Goal: Task Accomplishment & Management: Manage account settings

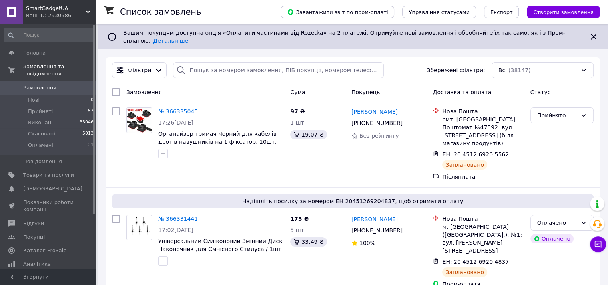
click at [45, 84] on span "Замовлення" at bounding box center [39, 87] width 33 height 7
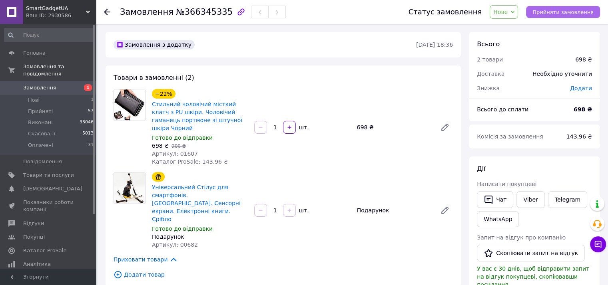
click at [564, 9] on span "Прийняти замовлення" at bounding box center [562, 12] width 61 height 6
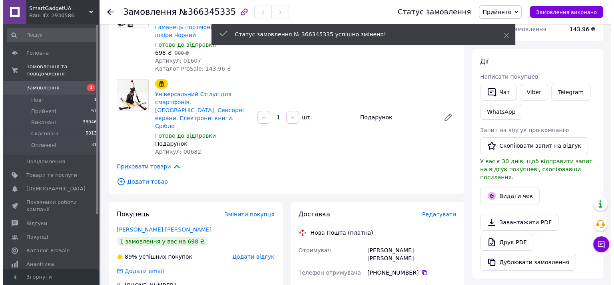
scroll to position [186, 0]
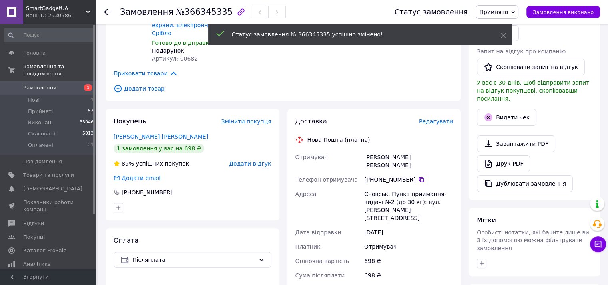
click at [442, 118] on span "Редагувати" at bounding box center [436, 121] width 34 height 6
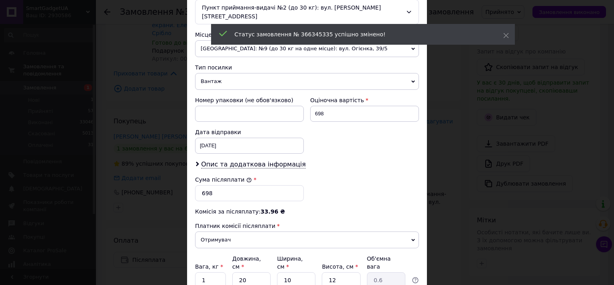
scroll to position [322, 0]
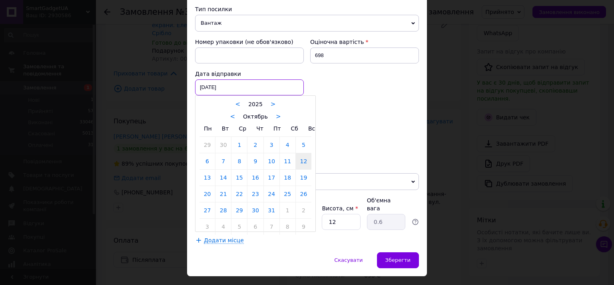
click at [225, 80] on div "12.10.2025 < 2025 > < Октябрь > Пн Вт Ср Чт Пт Сб Вс 29 30 1 2 3 4 5 6 7 8 9 10…" at bounding box center [249, 88] width 109 height 16
click at [206, 170] on link "13" at bounding box center [207, 178] width 16 height 16
type input "13.10.2025"
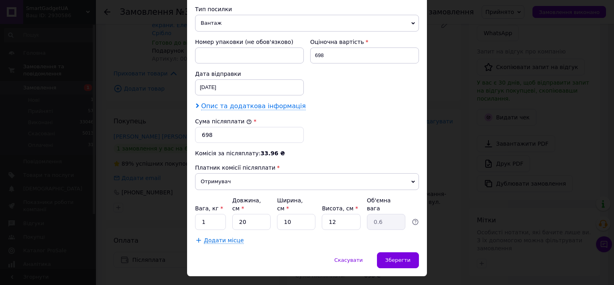
click at [227, 102] on span "Опис та додаткова інформація" at bounding box center [253, 106] width 105 height 8
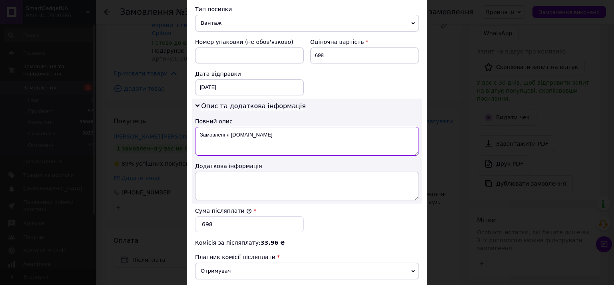
click at [217, 127] on textarea "Замовлення Prom.ua" at bounding box center [307, 141] width 224 height 29
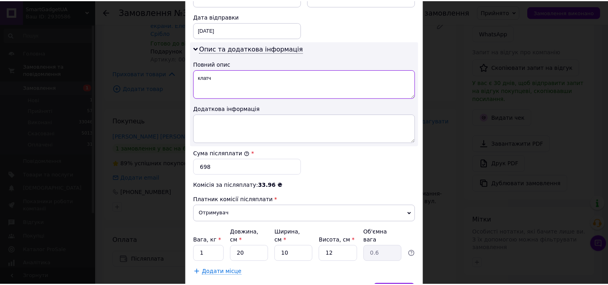
scroll to position [411, 0]
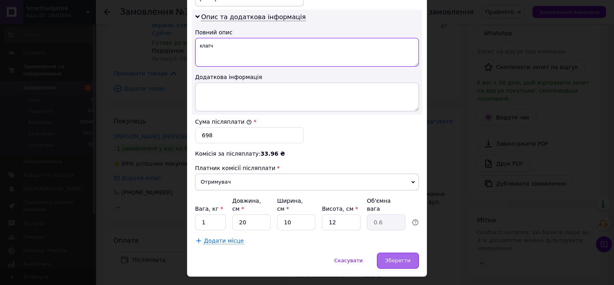
type textarea "клатч"
click at [399, 258] on span "Зберегти" at bounding box center [397, 261] width 25 height 6
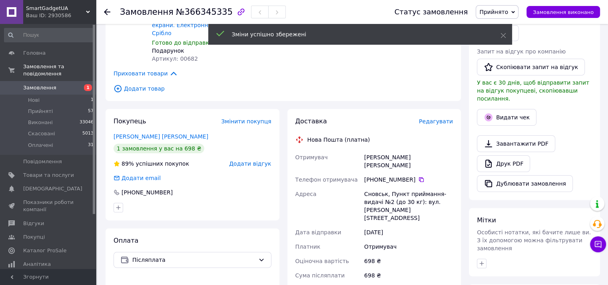
scroll to position [373, 0]
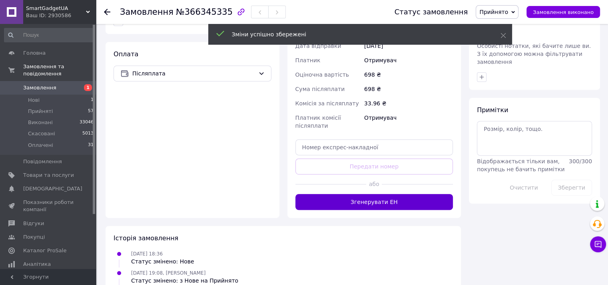
click at [378, 194] on button "Згенерувати ЕН" at bounding box center [374, 202] width 158 height 16
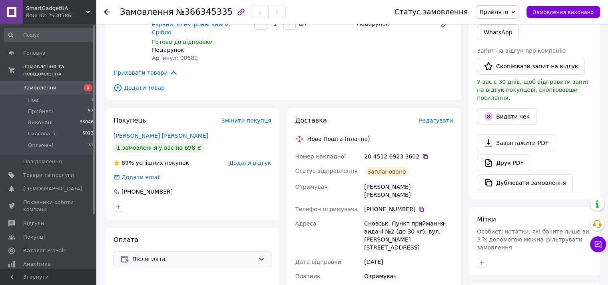
scroll to position [186, 0]
click at [536, 257] on div at bounding box center [534, 263] width 118 height 13
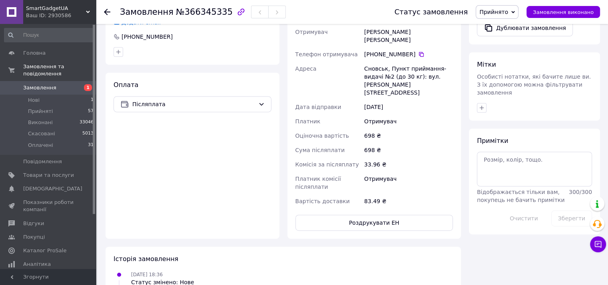
scroll to position [373, 0]
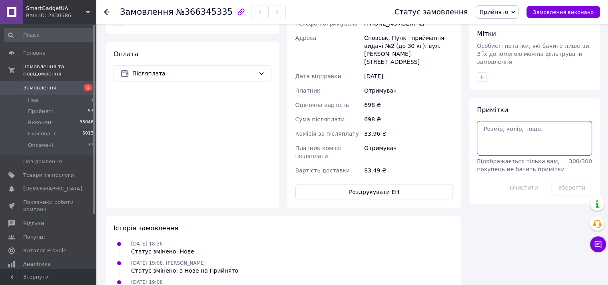
click at [489, 121] on textarea at bounding box center [534, 138] width 115 height 34
paste textarea "Добрий день! Інтернет-магазин "SmartGadgetUa" Ваша ттн: Відправка замовлення .1…"
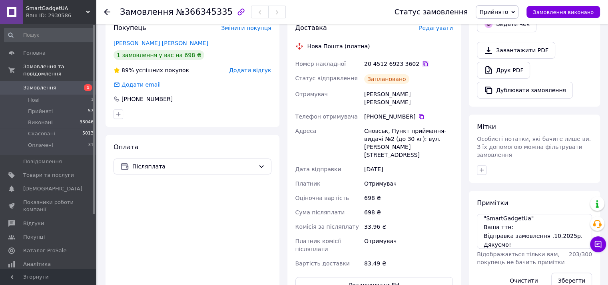
click at [423, 62] on icon at bounding box center [425, 64] width 5 height 5
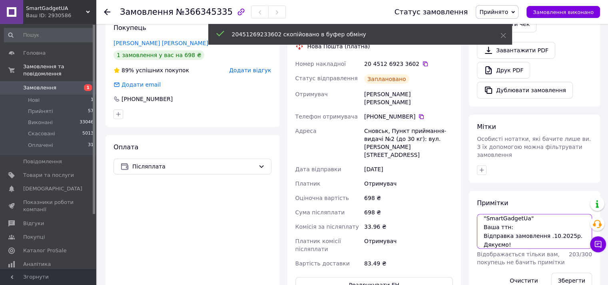
click at [544, 219] on textarea "Добрий день! Інтернет-магазин "SmartGadgetUa" Ваша ттн: Відправка замовлення .1…" at bounding box center [534, 231] width 115 height 34
click at [543, 220] on textarea "Добрий день! Інтернет-магазин "SmartGadgetUa" Ваша ттн: Відправка замовлення .1…" at bounding box center [534, 231] width 115 height 34
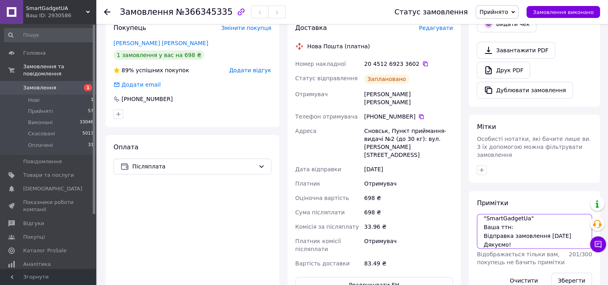
click at [519, 214] on textarea "Добрий день! Інтернет-магазин "SmartGadgetUa" Ваша ттн: Відправка замовлення 13…" at bounding box center [534, 231] width 115 height 34
paste textarea "20451269233602"
type textarea "Добрий день! Інтернет-магазин "SmartGadgetUa" Ваша ттн: 20451269233602 Відправк…"
click at [572, 273] on button "Зберегти" at bounding box center [571, 281] width 41 height 16
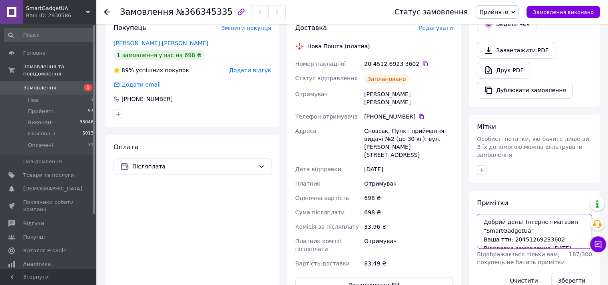
drag, startPoint x: 511, startPoint y: 229, endPoint x: 481, endPoint y: 197, distance: 43.5
click at [481, 214] on textarea "Добрий день! Інтернет-магазин "SmartGadgetUa" Ваша ттн: 20451269233602 Відправк…" at bounding box center [534, 231] width 115 height 34
click at [567, 273] on button "Зберегти" at bounding box center [571, 281] width 41 height 16
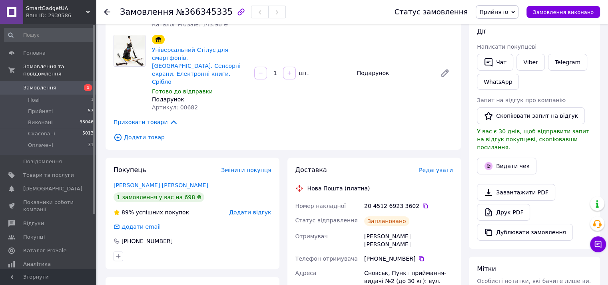
scroll to position [93, 0]
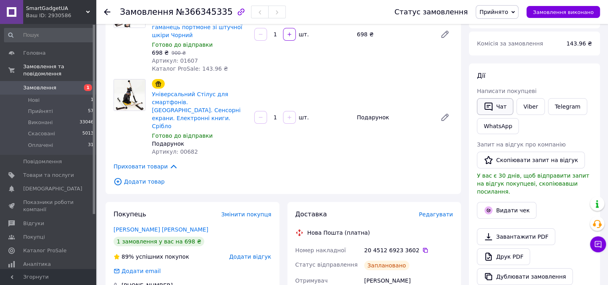
click at [494, 104] on button "Чат" at bounding box center [495, 106] width 36 height 17
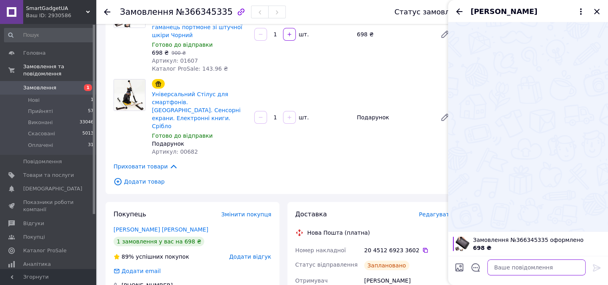
click at [541, 271] on textarea at bounding box center [536, 268] width 98 height 16
paste textarea "Добрий день! Інтернет-магазин "SmartGadgetUa" Ваша ттн: 20451269233602 Відправк…"
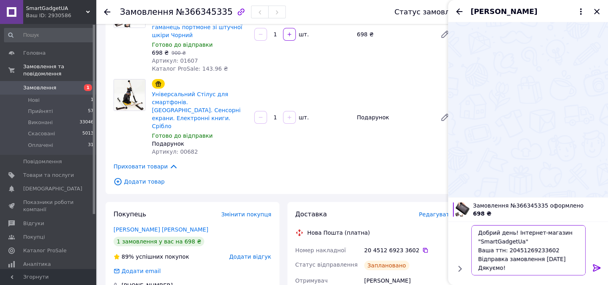
type textarea "Добрий день! Інтернет-магазин "SmartGadgetUa" Ваша ттн: 20451269233602 Відправк…"
click at [600, 269] on icon at bounding box center [597, 268] width 10 height 10
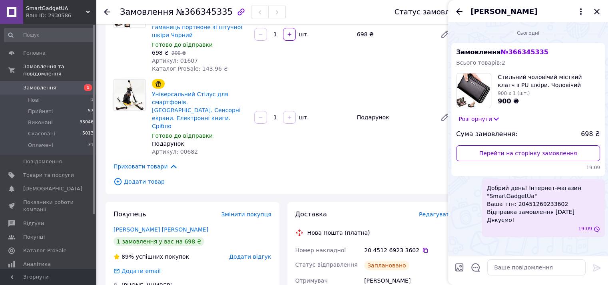
scroll to position [0, 0]
click at [599, 10] on icon "Закрити" at bounding box center [597, 12] width 10 height 10
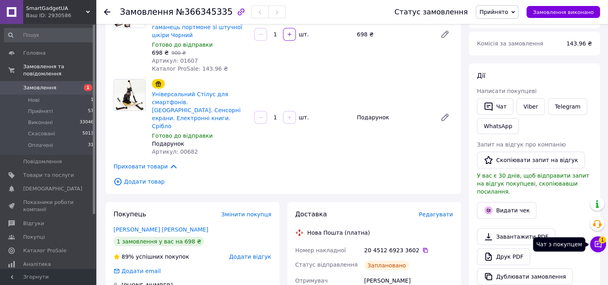
click at [595, 241] on icon at bounding box center [598, 245] width 8 height 8
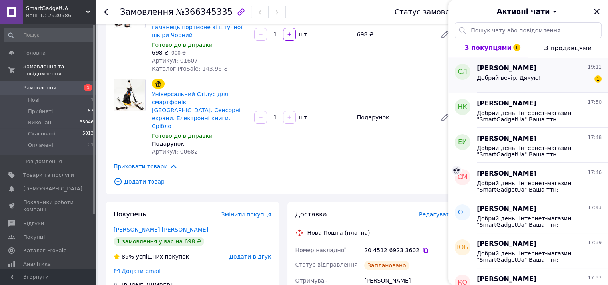
click at [530, 79] on span "Добрий вечір. Дякую!" at bounding box center [509, 78] width 64 height 6
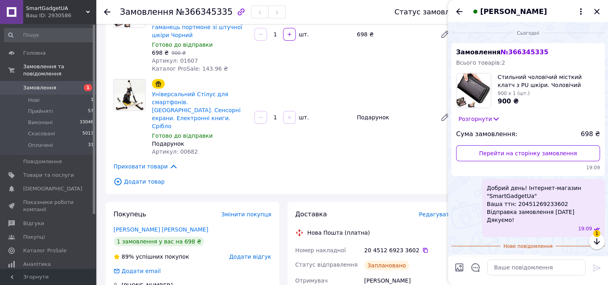
scroll to position [20, 0]
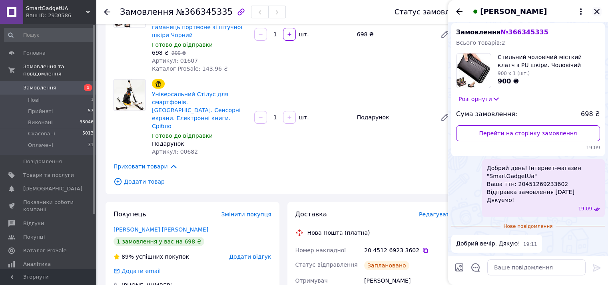
click at [596, 8] on icon "Закрити" at bounding box center [597, 12] width 10 height 10
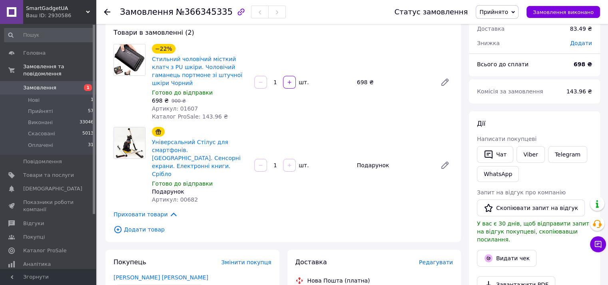
scroll to position [0, 0]
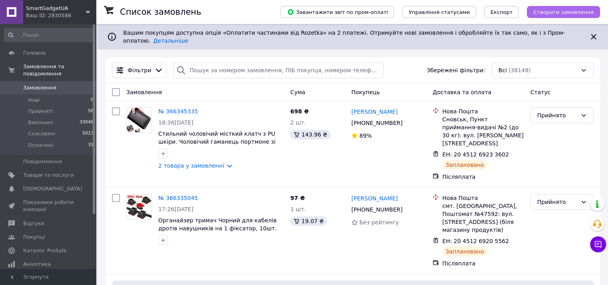
click at [561, 15] on span "Створити замовлення" at bounding box center [563, 12] width 60 height 6
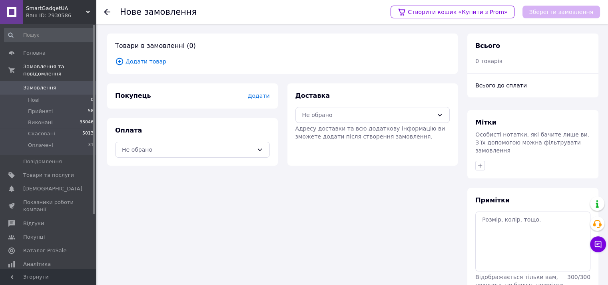
click at [148, 62] on span "Додати товар" at bounding box center [282, 61] width 334 height 9
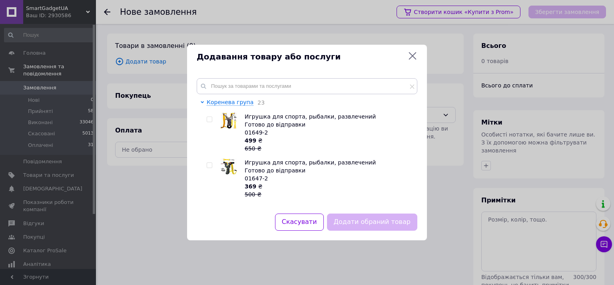
click at [207, 119] on input "checkbox" at bounding box center [209, 119] width 5 height 5
checkbox input "true"
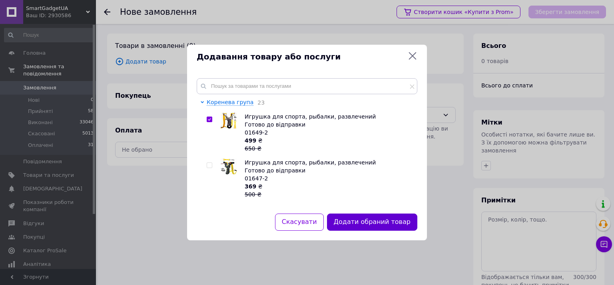
click at [368, 225] on button "Додати обраний товар" at bounding box center [372, 222] width 90 height 17
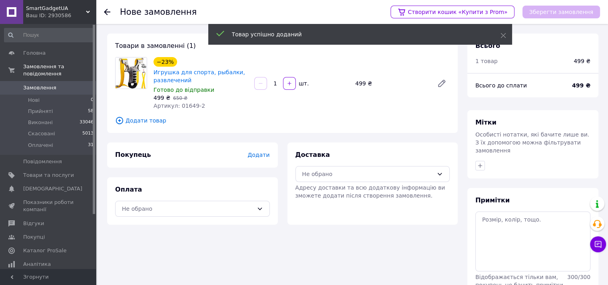
click at [260, 156] on span "Додати" at bounding box center [258, 155] width 22 height 6
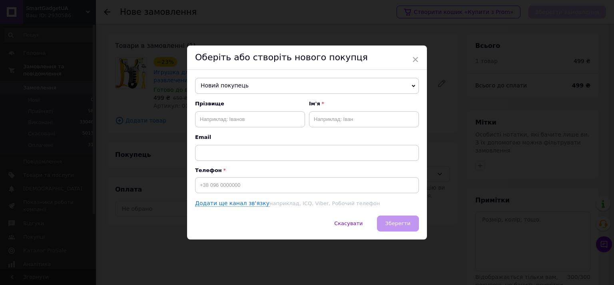
click at [254, 86] on span "Новий покупець" at bounding box center [307, 86] width 224 height 16
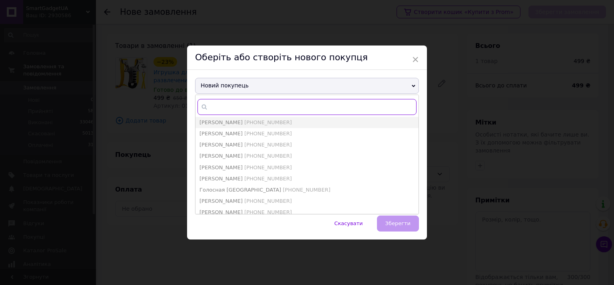
click at [236, 102] on input "text" at bounding box center [306, 107] width 219 height 16
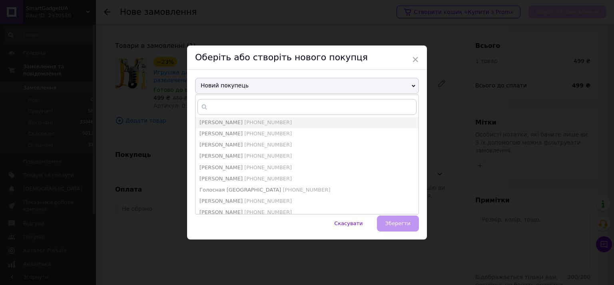
click at [251, 82] on span "Новий покупець" at bounding box center [307, 86] width 224 height 16
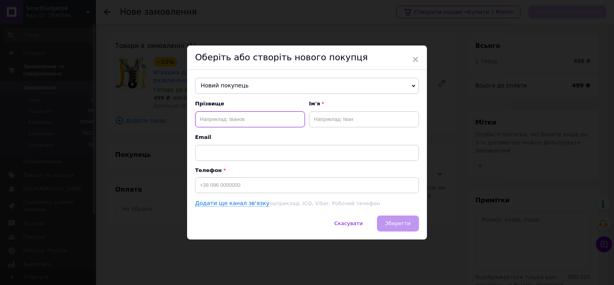
click at [225, 115] on input "text" at bounding box center [250, 119] width 110 height 16
type input "ж"
click at [207, 118] on input "Жедєв" at bounding box center [250, 119] width 110 height 16
click at [234, 121] on input "Жедєв" at bounding box center [250, 119] width 110 height 16
type input "Ж"
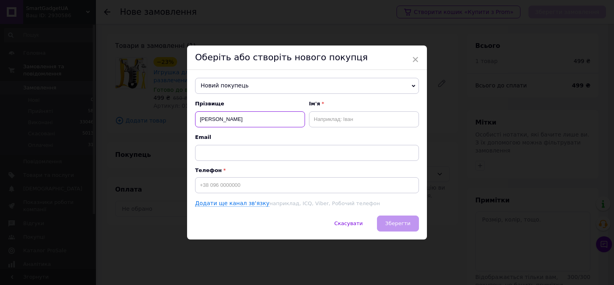
type input "Жердєв"
click at [328, 123] on input "text" at bounding box center [364, 119] width 110 height 16
type input "Василь"
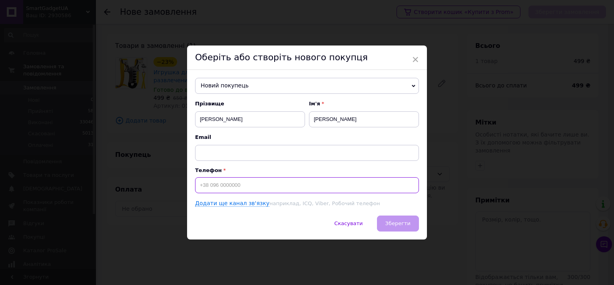
click at [220, 183] on input at bounding box center [307, 185] width 224 height 16
type input "+"
type input "+380688257364"
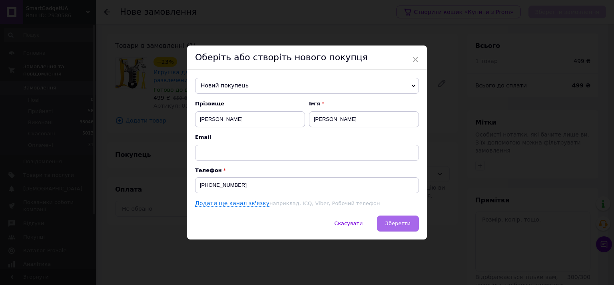
click at [402, 222] on span "Зберегти" at bounding box center [397, 224] width 25 height 6
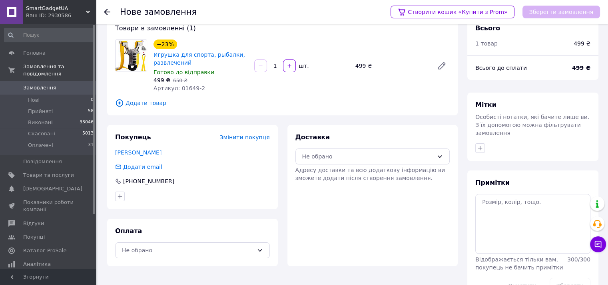
scroll to position [36, 0]
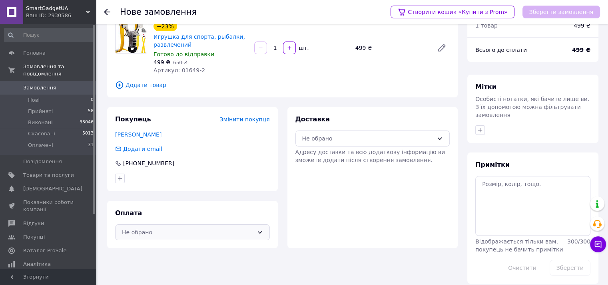
click at [159, 230] on div "Не обрано" at bounding box center [187, 232] width 131 height 9
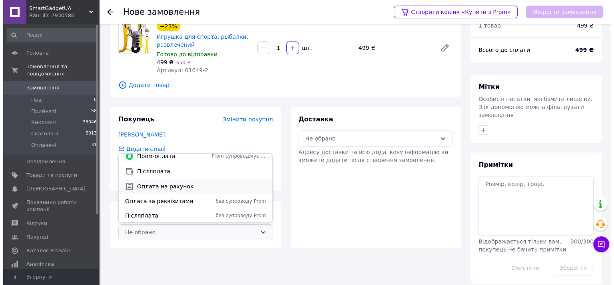
scroll to position [6, 0]
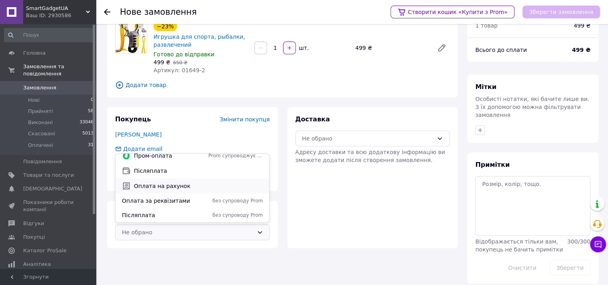
click at [155, 187] on span "Оплата на рахунок" at bounding box center [198, 186] width 129 height 8
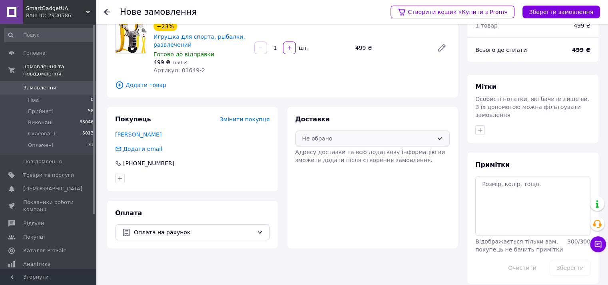
click at [444, 138] on div "Не обрано" at bounding box center [372, 139] width 155 height 16
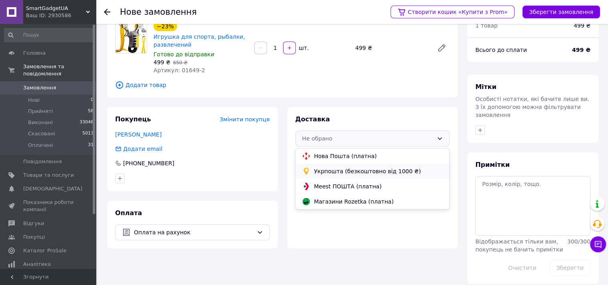
click at [334, 171] on span "Укрпошта (безкоштовно від 1000 ₴)" at bounding box center [378, 171] width 129 height 8
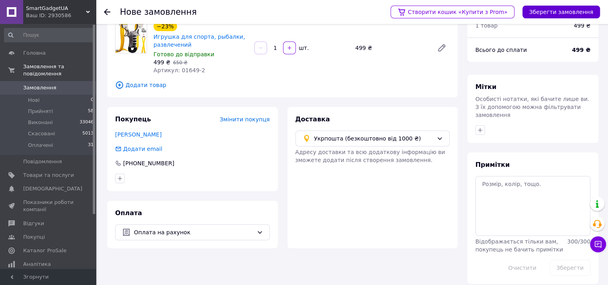
click at [551, 12] on button "Зберегти замовлення" at bounding box center [561, 12] width 78 height 13
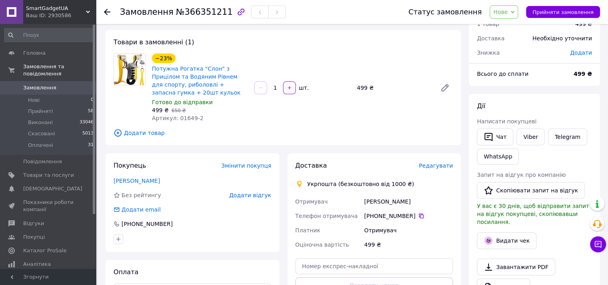
click at [434, 166] on span "Редагувати" at bounding box center [436, 166] width 34 height 6
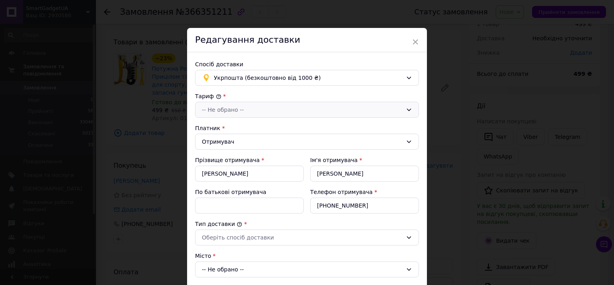
click at [235, 106] on div "-- Не обрано --" at bounding box center [302, 110] width 201 height 9
click at [221, 128] on li "Стандарт" at bounding box center [305, 126] width 223 height 14
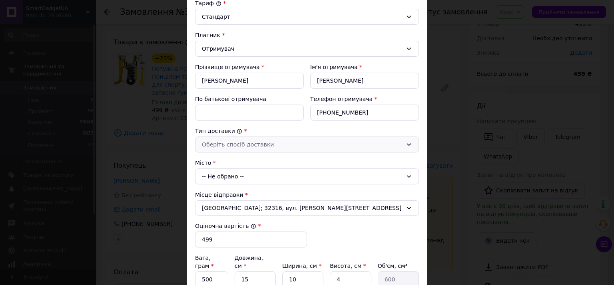
click at [260, 143] on div "Оберіть спосіб доставки" at bounding box center [302, 144] width 201 height 9
click at [235, 157] on li "Склад - склад" at bounding box center [305, 160] width 223 height 14
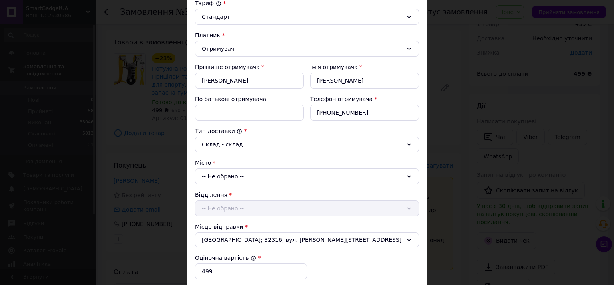
click at [237, 172] on div "-- Не обрано --" at bounding box center [307, 177] width 224 height 16
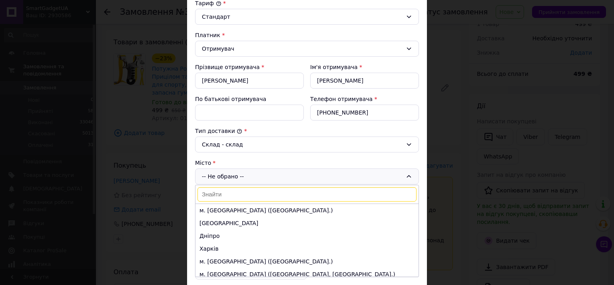
scroll to position [186, 0]
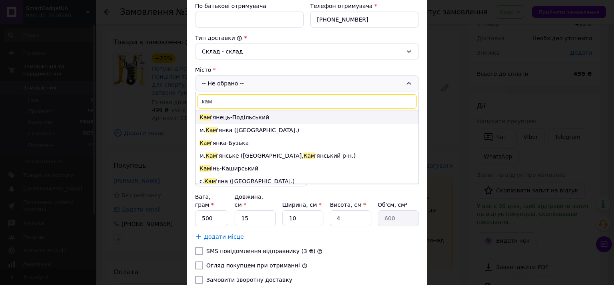
type input "кам"
click at [231, 115] on li "Кам 'янець-Подільський" at bounding box center [306, 117] width 223 height 13
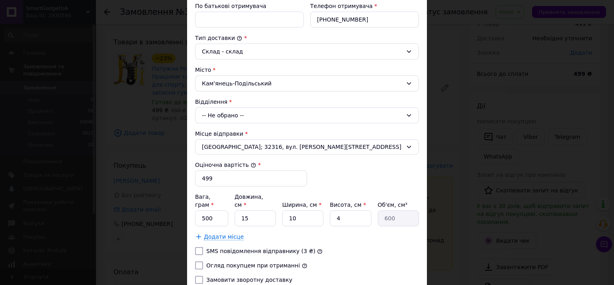
click at [233, 113] on div "-- Не обрано --" at bounding box center [307, 116] width 224 height 16
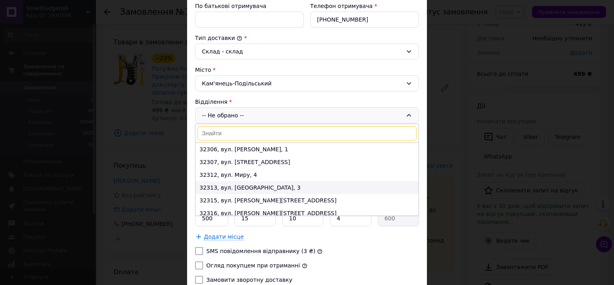
scroll to position [55, 0]
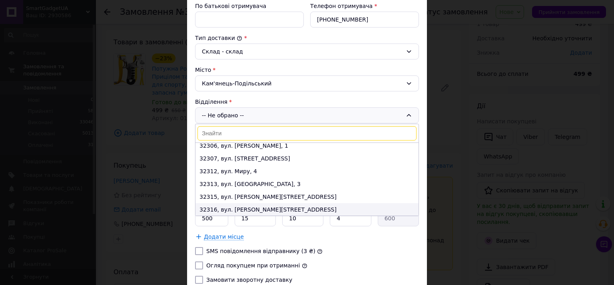
click at [237, 206] on li "32316, вул. Івана Мазепи, 44А" at bounding box center [306, 209] width 223 height 13
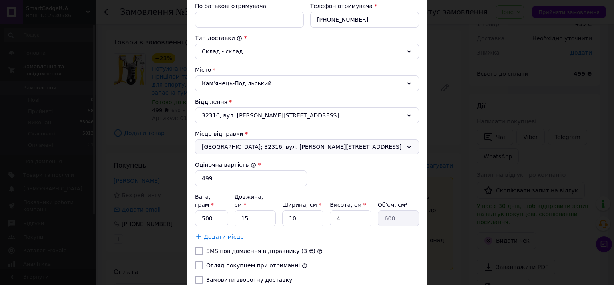
click at [251, 143] on span "Кам'янець-Подільський; 32316, вул. Івана Мазепи, 44А" at bounding box center [302, 147] width 201 height 8
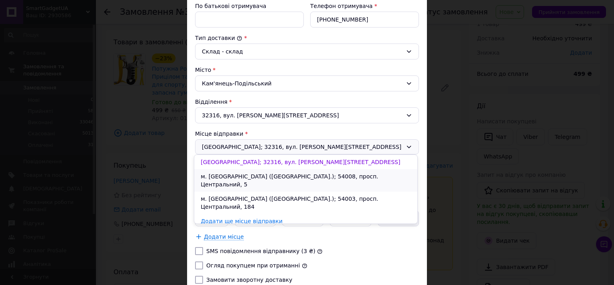
click at [240, 176] on li "м. Миколаїв (Миколаївська обл.); 54008, просп. Центральний, 5" at bounding box center [305, 180] width 223 height 22
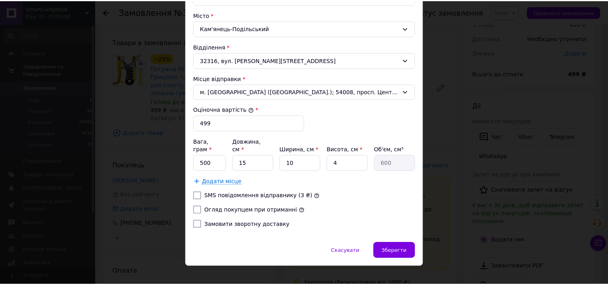
scroll to position [241, 0]
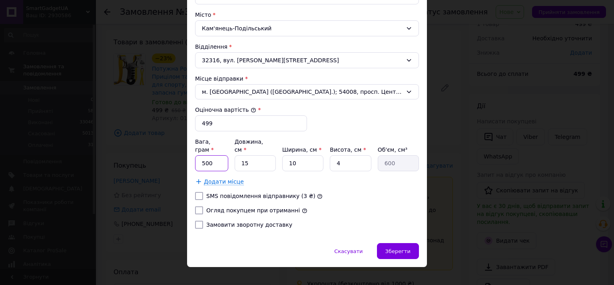
drag, startPoint x: 199, startPoint y: 152, endPoint x: 221, endPoint y: 157, distance: 22.2
click at [221, 157] on input "500" at bounding box center [211, 163] width 33 height 16
type input "5"
drag, startPoint x: 240, startPoint y: 155, endPoint x: 257, endPoint y: 155, distance: 17.2
click at [257, 155] on input "15" at bounding box center [255, 163] width 41 height 16
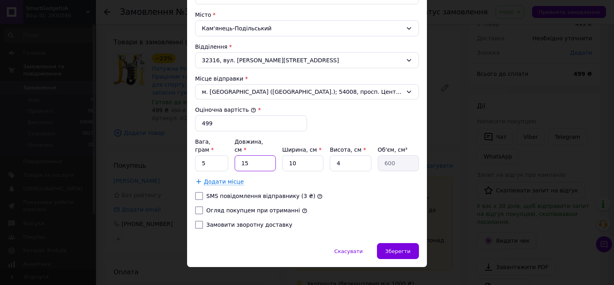
type input "3"
type input "120"
type input "39"
type input "1560"
type input "393"
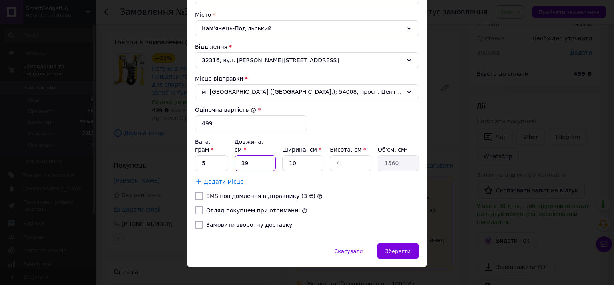
type input "15720"
type input "393"
drag, startPoint x: 299, startPoint y: 152, endPoint x: 287, endPoint y: 155, distance: 12.8
click at [287, 155] on input "10" at bounding box center [302, 163] width 41 height 16
type input "2"
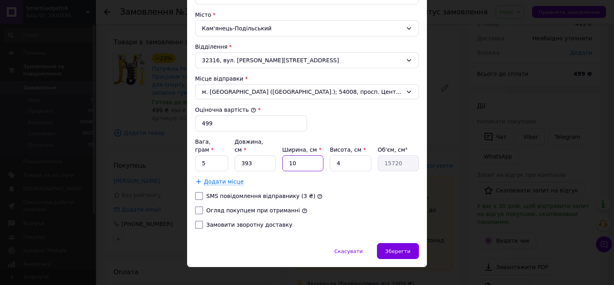
type input "3144"
type input "23"
type input "36156"
type input "233"
type input "366276"
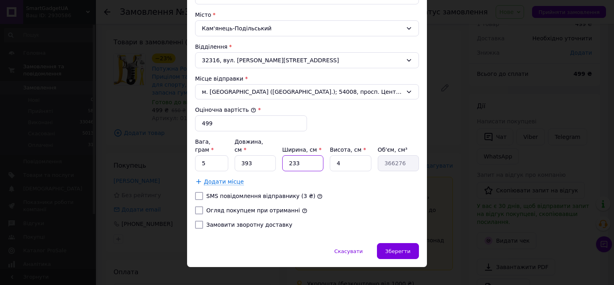
type input "233"
drag, startPoint x: 340, startPoint y: 154, endPoint x: 334, endPoint y: 155, distance: 6.8
click at [334, 155] on input "4" at bounding box center [350, 163] width 41 height 16
type input "2"
type input "183138"
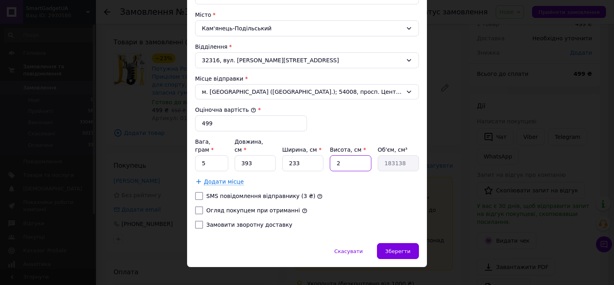
type input "20"
type input "1831380"
type input "206"
type input "18863214"
type input "206"
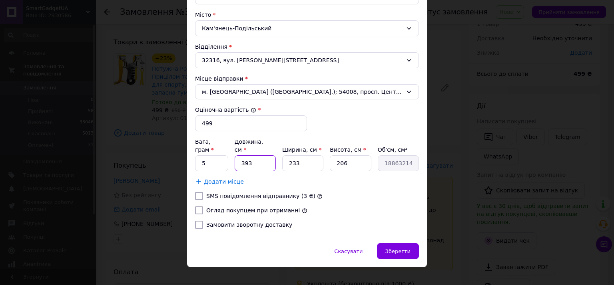
drag, startPoint x: 259, startPoint y: 155, endPoint x: 235, endPoint y: 155, distance: 23.6
click at [235, 155] on input "393" at bounding box center [255, 163] width 41 height 16
type input "3"
type input "143994"
type input "39"
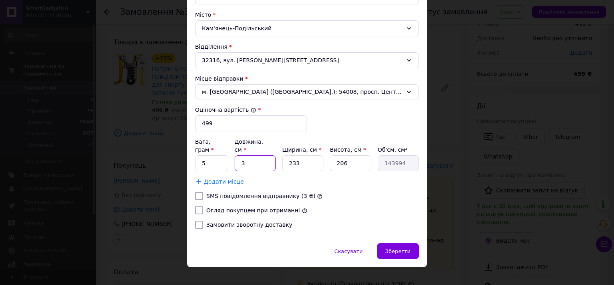
type input "1871922"
type input "39"
drag, startPoint x: 299, startPoint y: 151, endPoint x: 281, endPoint y: 157, distance: 19.0
click at [285, 155] on input "233" at bounding box center [302, 163] width 41 height 16
type input "2"
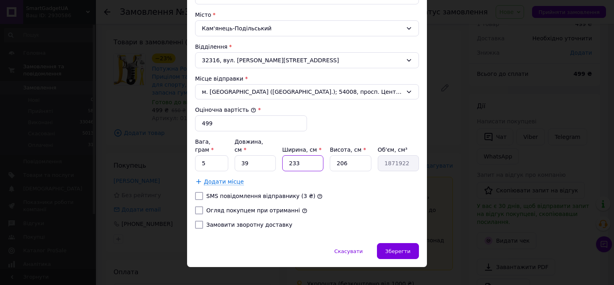
type input "16068"
type input "23"
type input "184782"
type input "23"
drag, startPoint x: 361, startPoint y: 153, endPoint x: 329, endPoint y: 153, distance: 32.0
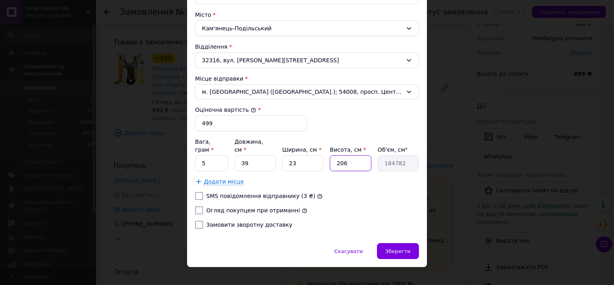
click at [330, 155] on input "206" at bounding box center [350, 163] width 41 height 16
type input "2"
type input "1794"
type input "20"
type input "17940"
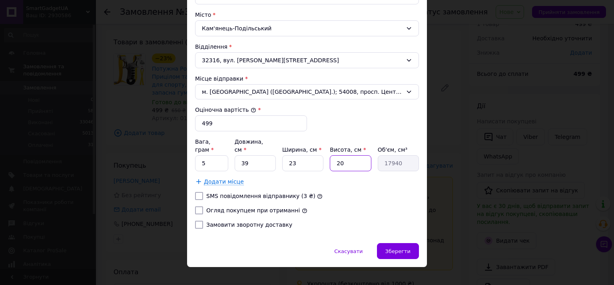
type input "20"
click at [195, 207] on input "Огляд покупцем при отриманні" at bounding box center [199, 211] width 8 height 8
checkbox input "true"
click at [403, 249] on span "Зберегти" at bounding box center [397, 252] width 25 height 6
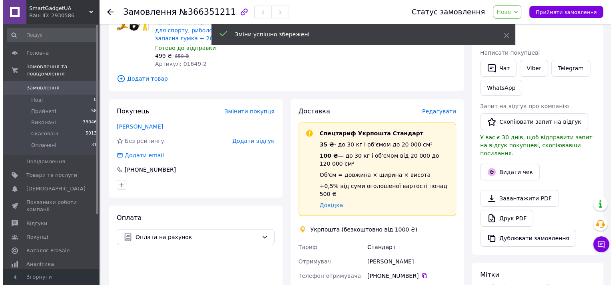
scroll to position [129, 0]
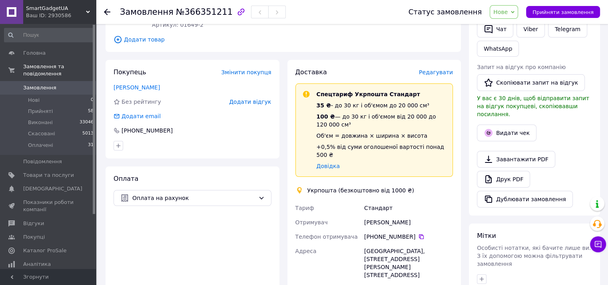
click at [447, 75] on span "Редагувати" at bounding box center [436, 72] width 34 height 6
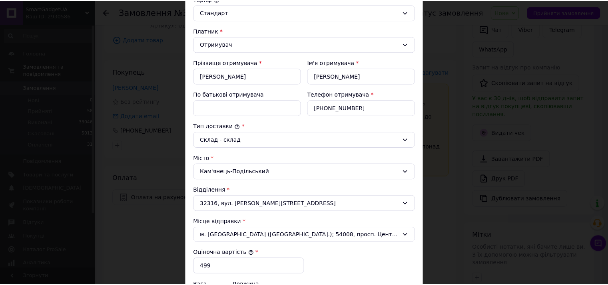
scroll to position [241, 0]
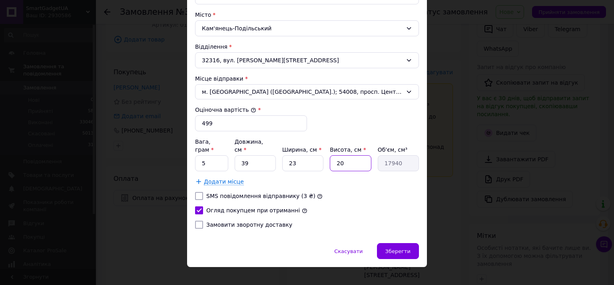
drag, startPoint x: 340, startPoint y: 155, endPoint x: 332, endPoint y: 155, distance: 8.0
click at [332, 155] on input "20" at bounding box center [350, 163] width 41 height 16
type input "2"
type input "1794"
type input "21"
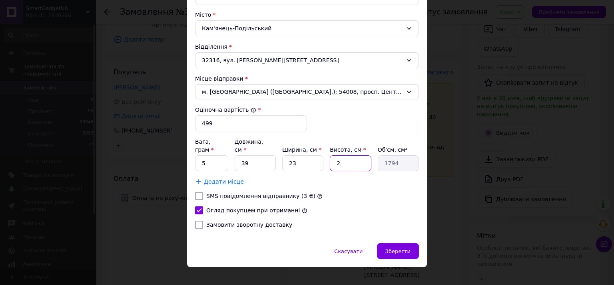
type input "18837"
type input "21"
click at [398, 249] on span "Зберегти" at bounding box center [397, 252] width 25 height 6
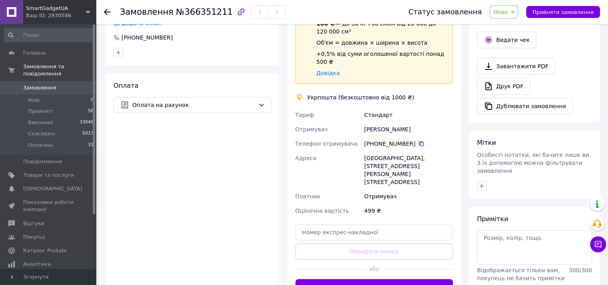
scroll to position [315, 0]
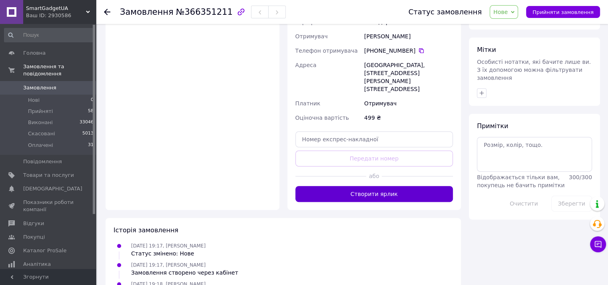
click at [388, 186] on button "Створити ярлик" at bounding box center [374, 194] width 158 height 16
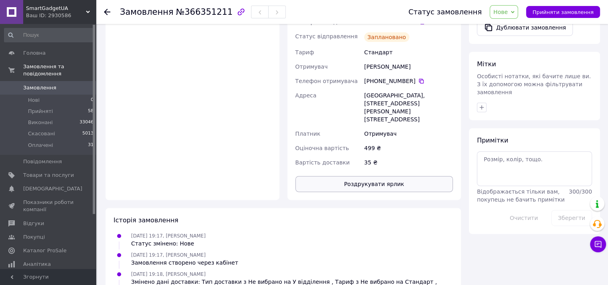
scroll to position [222, 0]
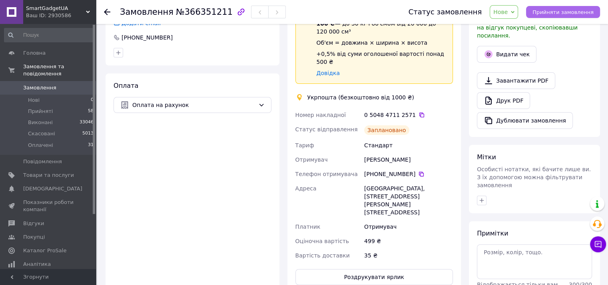
click at [567, 13] on span "Прийняти замовлення" at bounding box center [562, 12] width 61 height 6
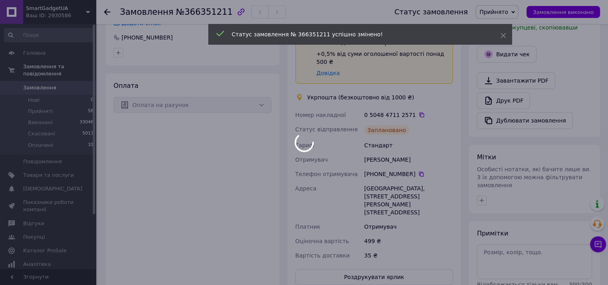
scroll to position [235, 0]
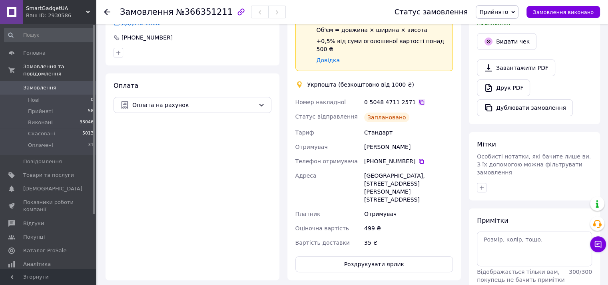
click at [418, 99] on icon at bounding box center [421, 102] width 6 height 6
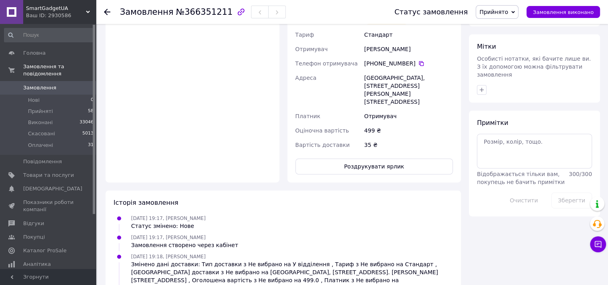
scroll to position [391, 0]
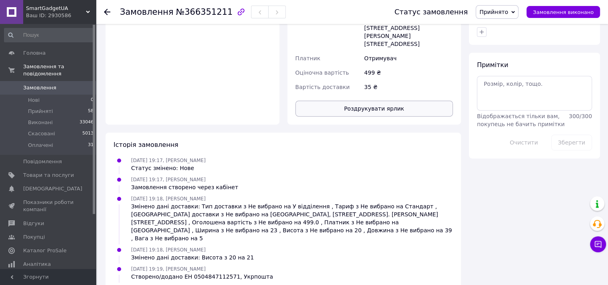
click at [378, 101] on button "Роздрукувати ярлик" at bounding box center [374, 109] width 158 height 16
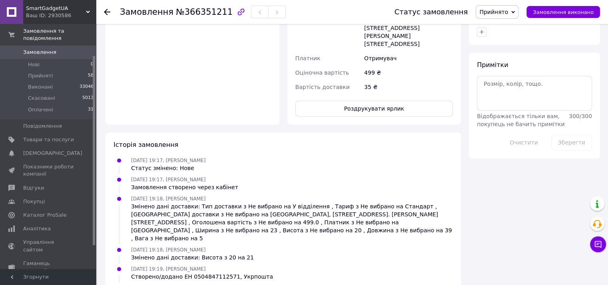
scroll to position [0, 0]
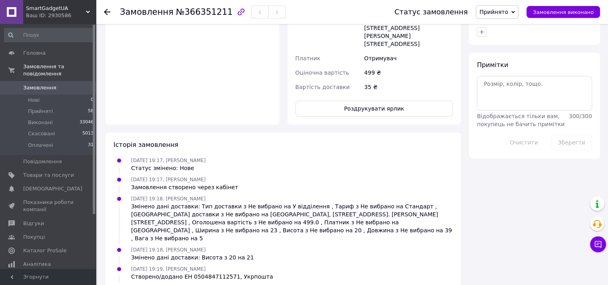
click at [34, 84] on span "Замовлення" at bounding box center [39, 87] width 33 height 7
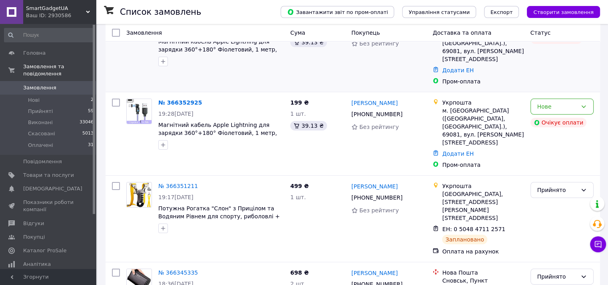
scroll to position [93, 0]
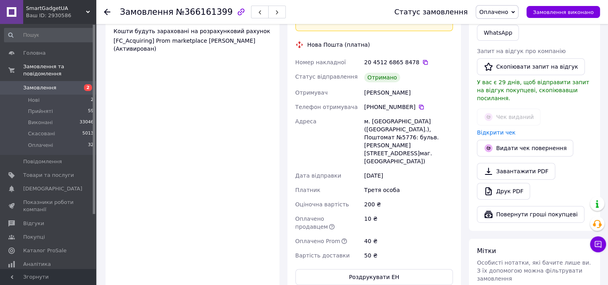
scroll to position [93, 0]
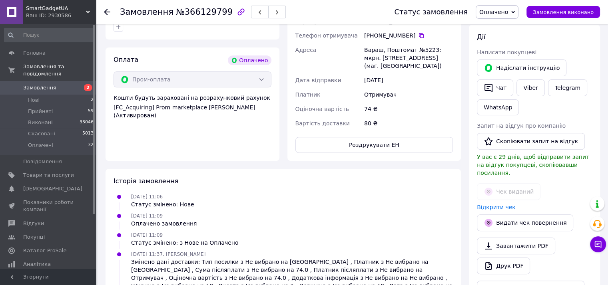
scroll to position [280, 0]
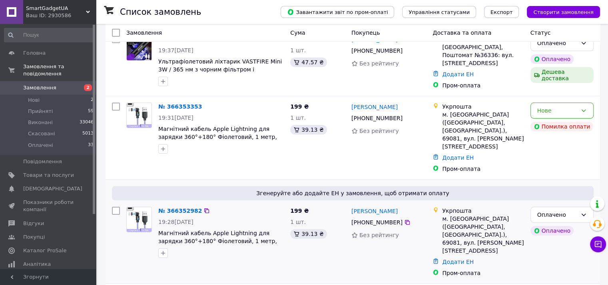
scroll to position [186, 0]
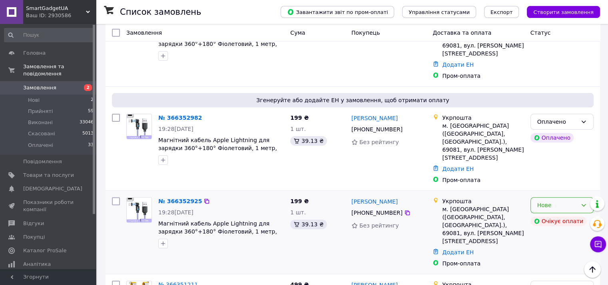
click at [586, 202] on icon at bounding box center [583, 205] width 6 height 6
click at [558, 211] on li "Скасовано" at bounding box center [561, 210] width 62 height 14
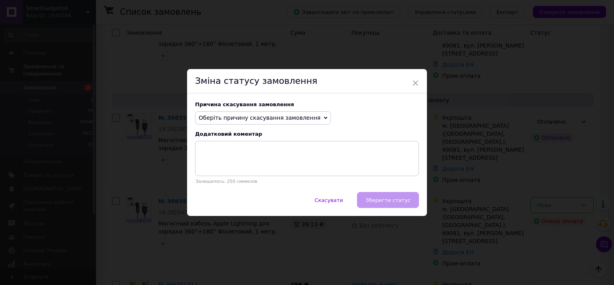
click at [225, 116] on span "Оберіть причину скасування замовлення" at bounding box center [260, 118] width 122 height 6
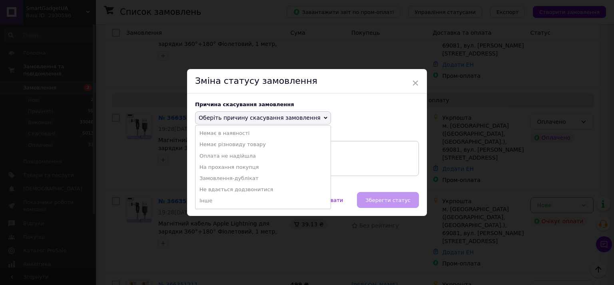
click at [223, 155] on li "Оплата не надійшла" at bounding box center [262, 156] width 135 height 11
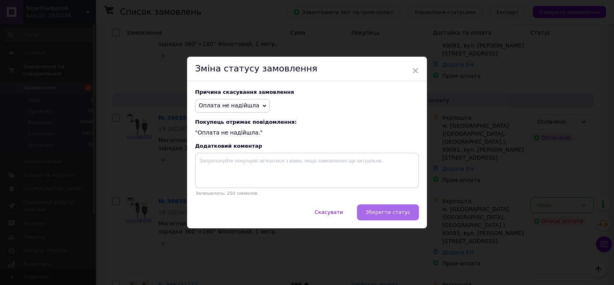
click at [388, 210] on span "Зберегти статус" at bounding box center [387, 212] width 45 height 6
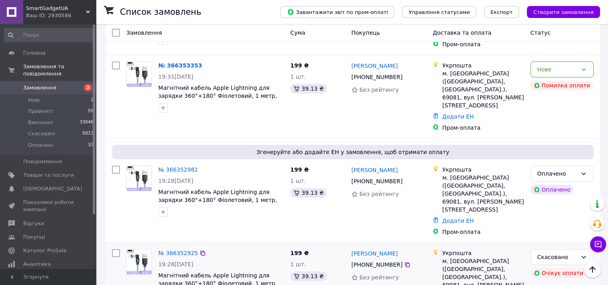
scroll to position [93, 0]
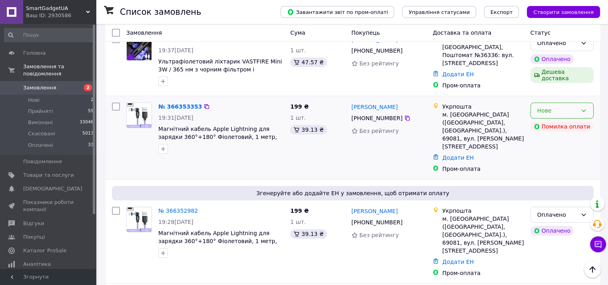
click at [581, 105] on div "Нове" at bounding box center [561, 111] width 63 height 16
click at [558, 149] on li "Скасовано" at bounding box center [561, 147] width 62 height 14
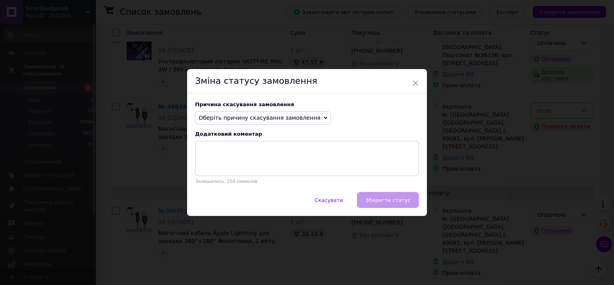
click at [269, 113] on span "Оберіть причину скасування замовлення" at bounding box center [263, 118] width 136 height 14
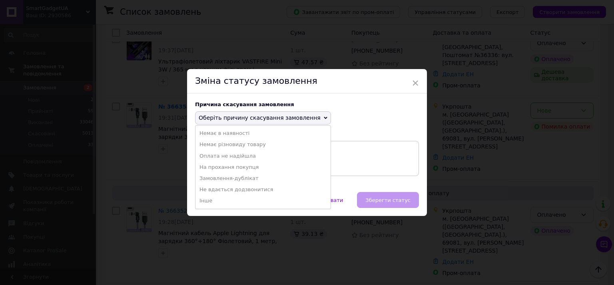
drag, startPoint x: 227, startPoint y: 157, endPoint x: 267, endPoint y: 164, distance: 41.0
click at [227, 157] on li "Оплата не надійшла" at bounding box center [262, 156] width 135 height 11
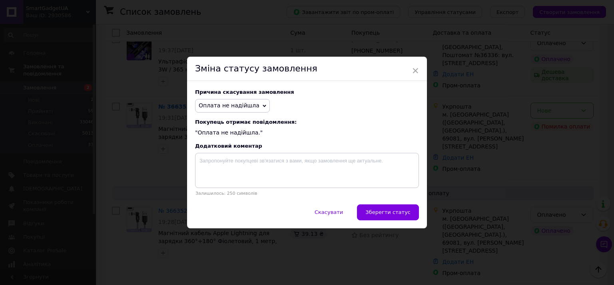
click at [392, 209] on button "Зберегти статус" at bounding box center [388, 213] width 62 height 16
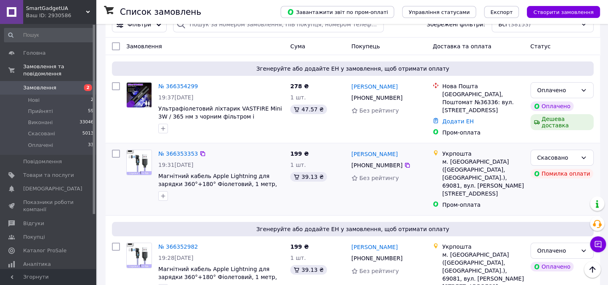
scroll to position [0, 0]
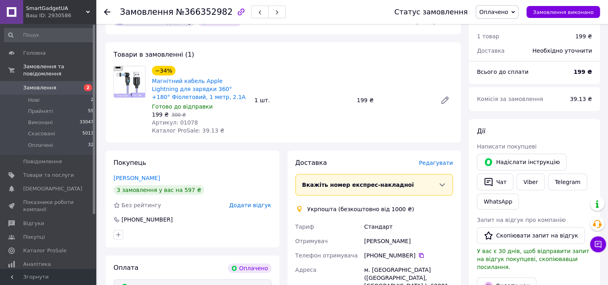
scroll to position [93, 0]
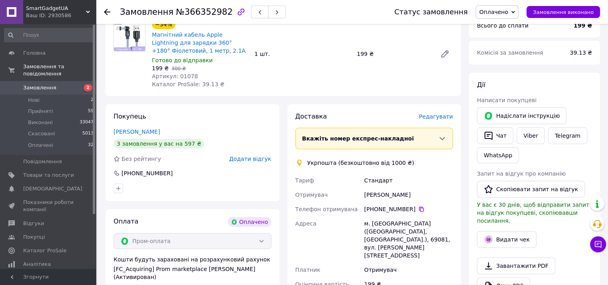
click at [589, 166] on div "Дії Написати покупцеві   Надіслати інструкцію   Чат Viber Telegram WhatsApp Зап…" at bounding box center [534, 199] width 115 height 237
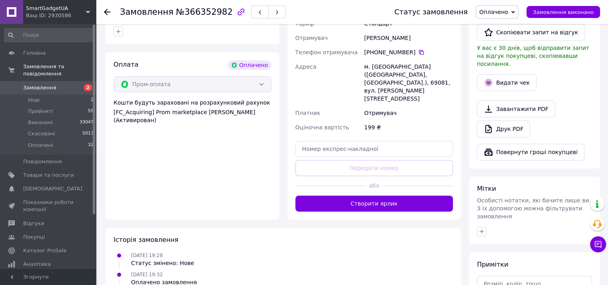
scroll to position [280, 0]
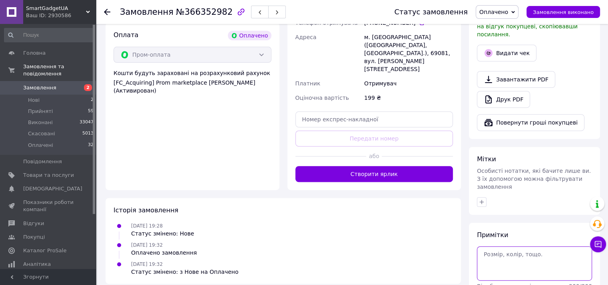
click at [542, 247] on textarea at bounding box center [534, 264] width 115 height 34
paste textarea "Добрий день! Інтернет-магазин "SmartGadgetUa" Ваша ттн: Відправка замовлення .1…"
click at [543, 251] on textarea "Добрий день! Інтернет-магазин "SmartGadgetUa" Ваша ттн: Відправка замовлення .1…" at bounding box center [534, 264] width 115 height 34
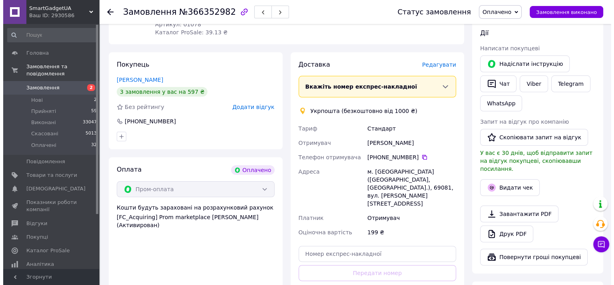
scroll to position [128, 0]
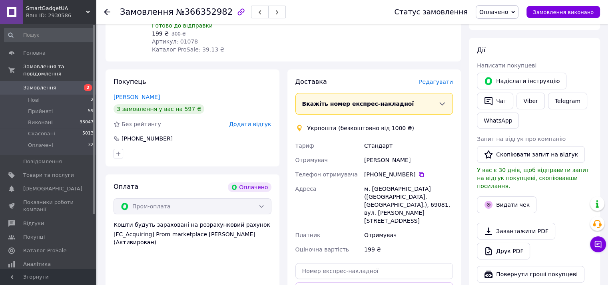
type textarea "Добрий день! Інтернет-магазин "SmartGadgetUa" Ваша ттн: Відправка замовлення 13…"
click at [438, 84] on span "Редагувати" at bounding box center [436, 82] width 34 height 6
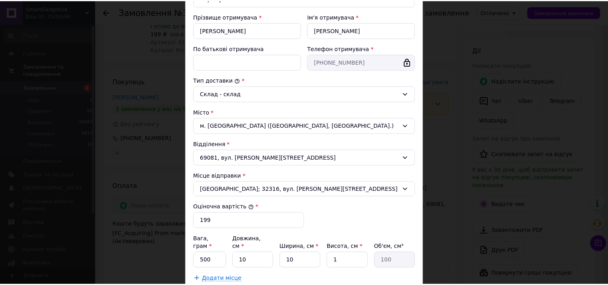
scroll to position [186, 0]
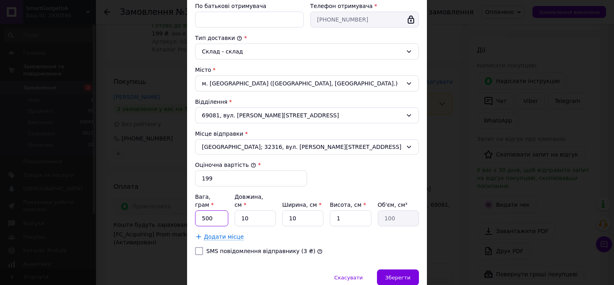
drag, startPoint x: 210, startPoint y: 208, endPoint x: 220, endPoint y: 208, distance: 9.6
click at [220, 211] on input "500" at bounding box center [211, 219] width 33 height 16
type input "100"
click at [392, 275] on span "Зберегти" at bounding box center [397, 278] width 25 height 6
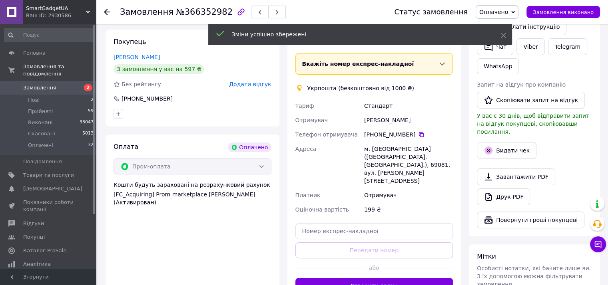
scroll to position [221, 0]
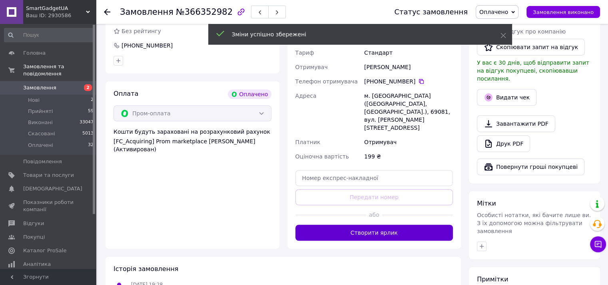
click at [369, 225] on button "Створити ярлик" at bounding box center [374, 233] width 158 height 16
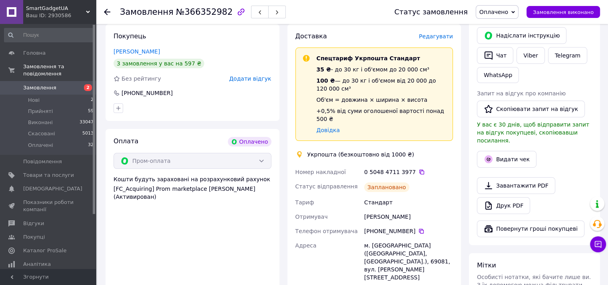
scroll to position [128, 0]
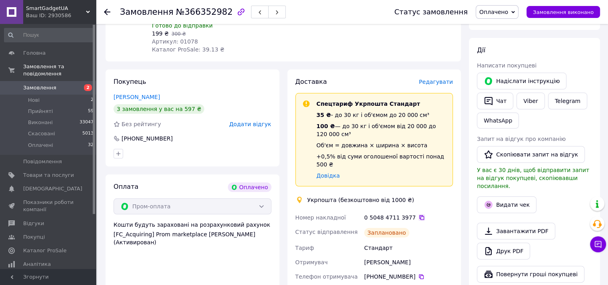
click at [418, 215] on icon at bounding box center [421, 218] width 6 height 6
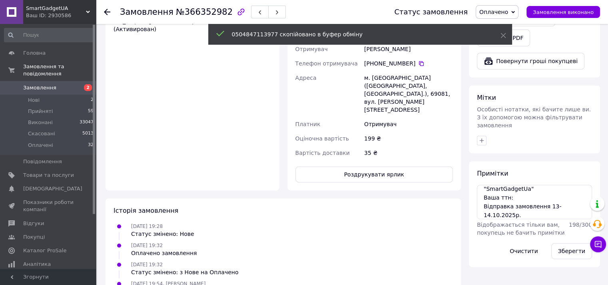
scroll to position [352, 0]
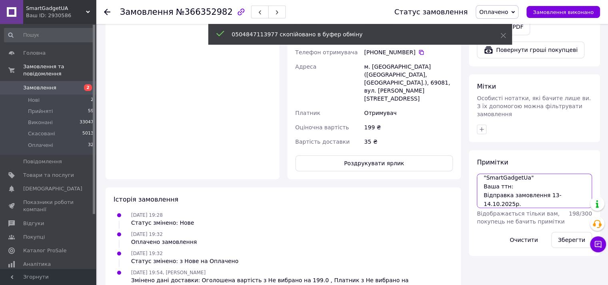
click at [514, 174] on textarea "Добрий день! Інтернет-магазин "SmartGadgetUa" Ваша ттн: Відправка замовлення 13…" at bounding box center [534, 191] width 115 height 34
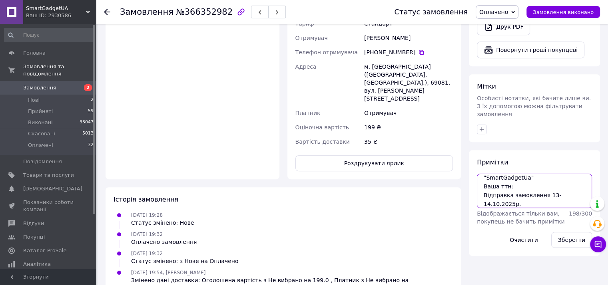
paste textarea "0504847113977"
type textarea "Добрий день! Інтернет-магазин "SmartGadgetUa" Ваша ттн: 0504847113977 Відправка…"
click at [572, 232] on button "Зберегти" at bounding box center [571, 240] width 41 height 16
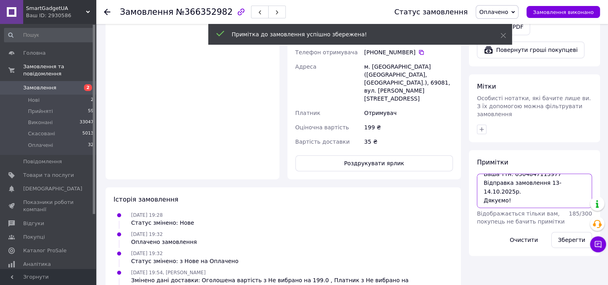
scroll to position [0, 0]
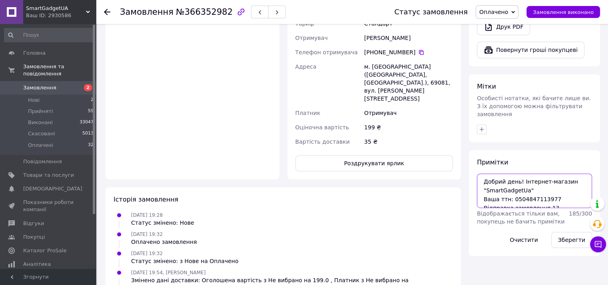
drag, startPoint x: 513, startPoint y: 185, endPoint x: 479, endPoint y: 157, distance: 44.5
click at [478, 158] on div "Примітки Добрий день! Інтернет-магазин "SmartGadgetUa" Ваша ттн: 0504847113977 …" at bounding box center [534, 203] width 115 height 90
click at [566, 232] on button "Зберегти" at bounding box center [571, 240] width 41 height 16
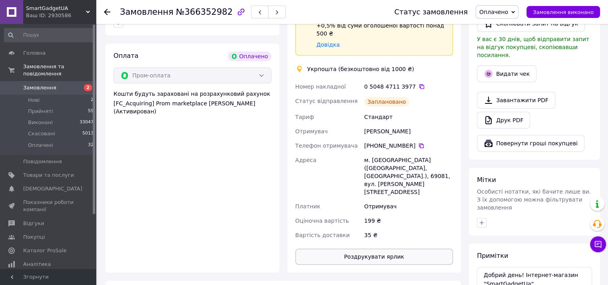
scroll to position [166, 0]
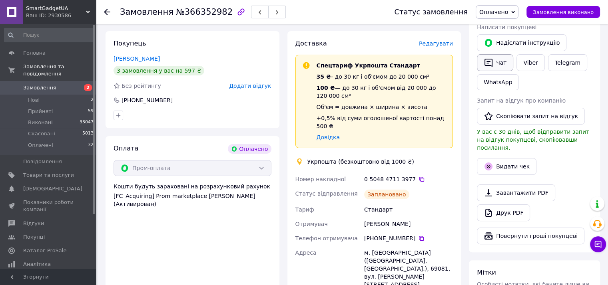
click at [491, 69] on button "Чат" at bounding box center [495, 62] width 36 height 17
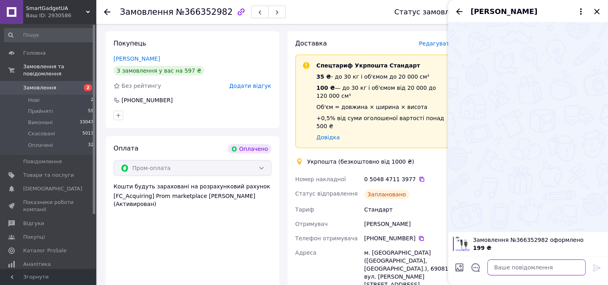
click at [511, 268] on textarea at bounding box center [536, 268] width 98 height 16
paste textarea "Добрий день! Інтернет-магазин "SmartGadgetUa" Ваша ттн: 0504847113977 Відправка…"
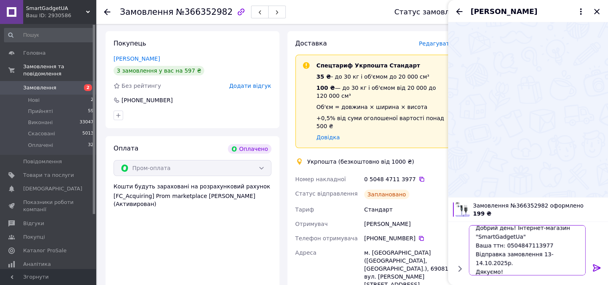
scroll to position [0, 0]
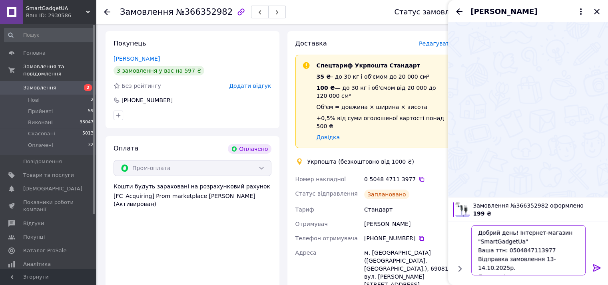
type textarea "Добрий день! Інтернет-магазин "SmartGadgetUa" Ваша ттн: 0504847113977 Відправка…"
click at [593, 267] on icon at bounding box center [597, 268] width 8 height 7
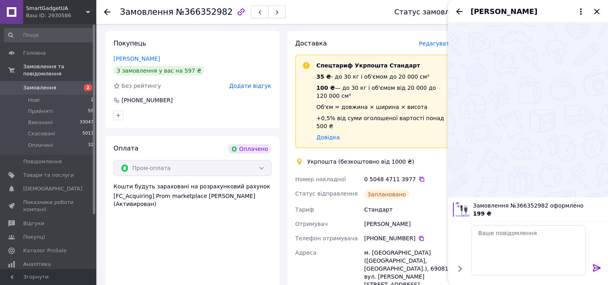
scroll to position [0, 0]
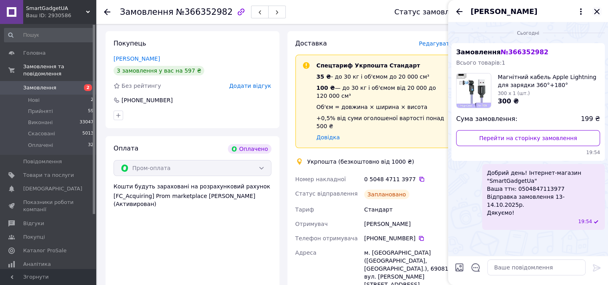
click at [596, 11] on icon "Закрити" at bounding box center [597, 12] width 10 height 10
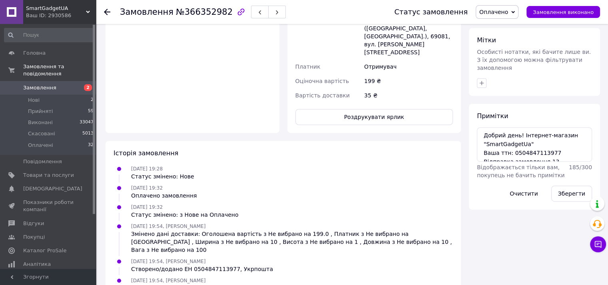
scroll to position [399, 0]
click at [579, 185] on button "Зберегти" at bounding box center [571, 193] width 41 height 16
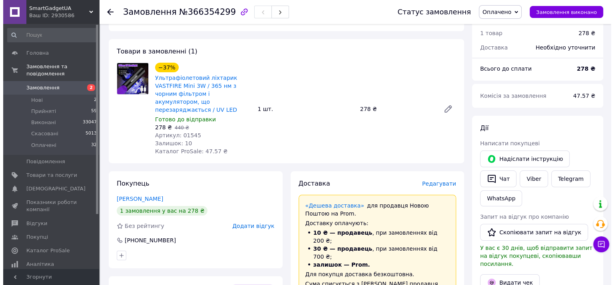
scroll to position [93, 0]
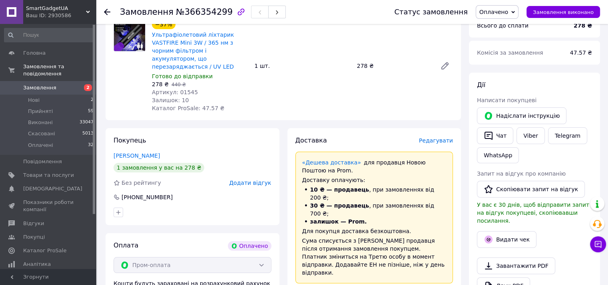
click at [437, 137] on span "Редагувати" at bounding box center [436, 140] width 34 height 6
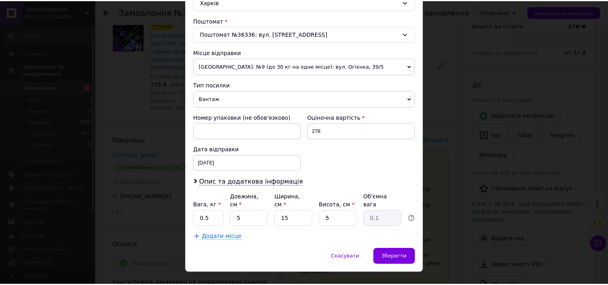
scroll to position [243, 0]
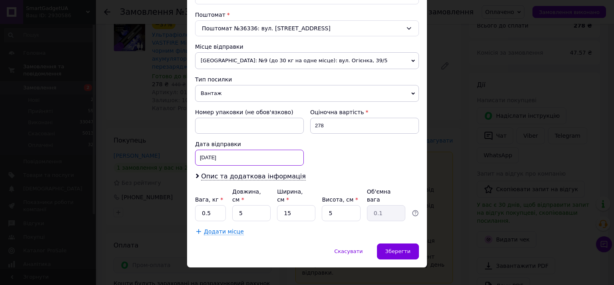
click at [216, 155] on div "[DATE] < 2025 > < Октябрь > Пн Вт Ср Чт Пт Сб Вс 29 30 1 2 3 4 5 6 7 8 9 10 11 …" at bounding box center [249, 158] width 109 height 16
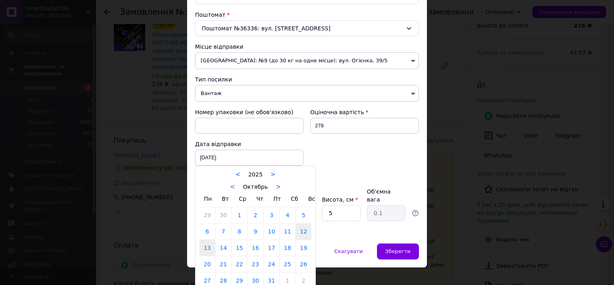
click at [209, 245] on link "13" at bounding box center [207, 248] width 16 height 16
type input "[DATE]"
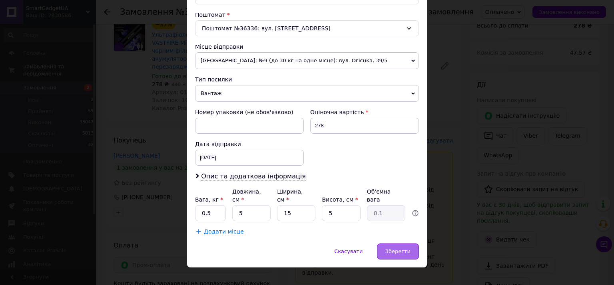
click at [408, 249] on span "Зберегти" at bounding box center [397, 252] width 25 height 6
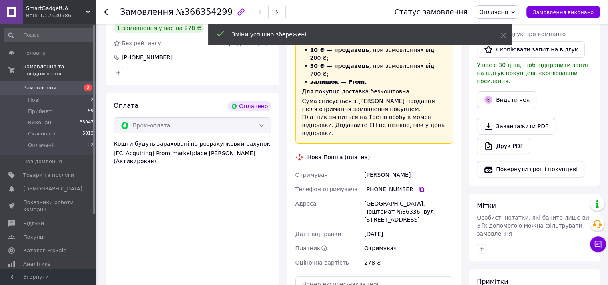
scroll to position [280, 0]
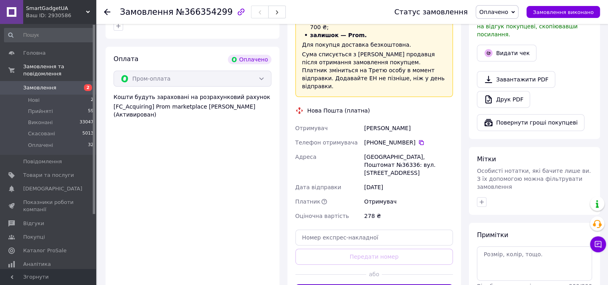
click at [530, 247] on textarea at bounding box center [534, 264] width 115 height 34
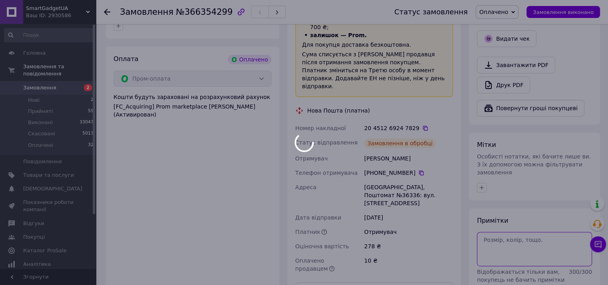
paste textarea "Добрий день! Інтернет-магазин "SmartGadgetUa" Ваша ттн: 0504847113977 Відправка…"
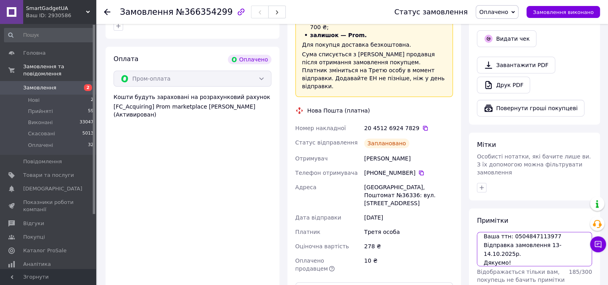
click at [489, 237] on textarea "Добрий день! Інтернет-магазин "SmartGadgetUa" Ваша ттн: 0504847113977 Відправка…" at bounding box center [534, 249] width 115 height 34
click at [422, 125] on icon at bounding box center [425, 128] width 6 height 6
drag, startPoint x: 510, startPoint y: 222, endPoint x: 548, endPoint y: 223, distance: 38.0
click at [548, 232] on textarea "Добрий день! Інтернет-магазин "SmartGadgetUa" Ваша ттн: 0504847113977 Відправка…" at bounding box center [534, 249] width 115 height 34
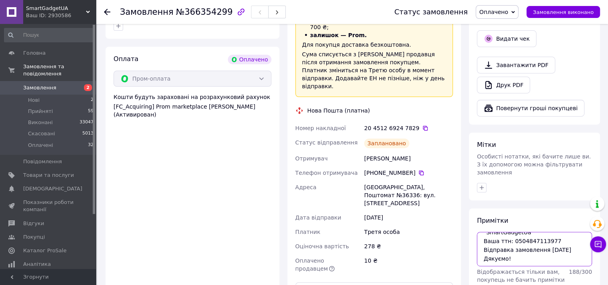
paste textarea "20451269247829"
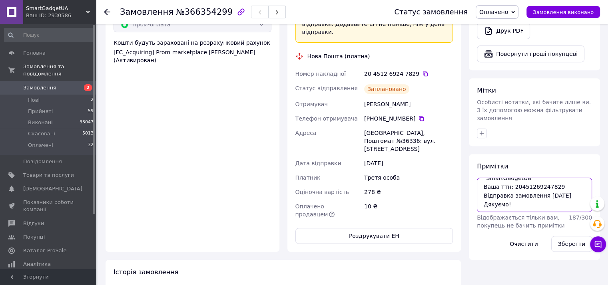
scroll to position [373, 0]
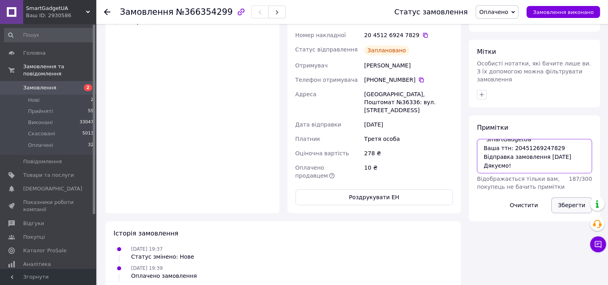
type textarea "Добрий день! Інтернет-магазин "SmartGadgetUa" Ваша ттн: 20451269247829 Відправк…"
click at [565, 197] on button "Зберегти" at bounding box center [571, 205] width 41 height 16
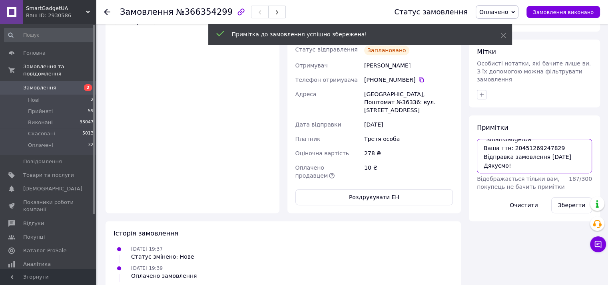
scroll to position [0, 0]
drag, startPoint x: 514, startPoint y: 149, endPoint x: 481, endPoint y: 120, distance: 43.0
click at [481, 123] on div "Примітки Добрий день! Інтернет-магазин "SmartGadgetUa" Ваша ттн: 20451269247829…" at bounding box center [534, 168] width 115 height 90
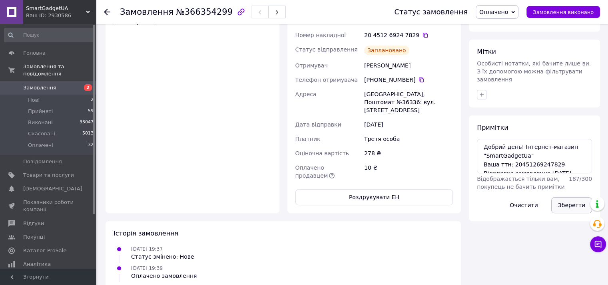
click at [566, 197] on button "Зберегти" at bounding box center [571, 205] width 41 height 16
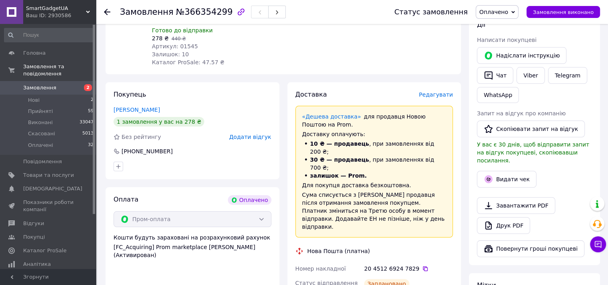
scroll to position [93, 0]
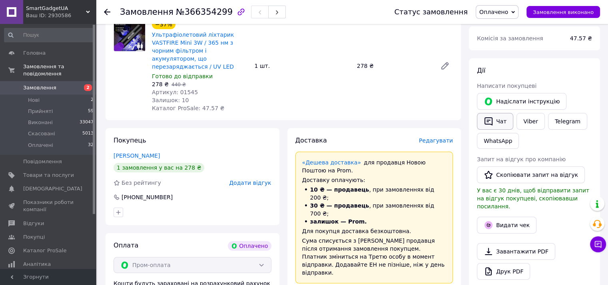
click at [500, 121] on button "Чат" at bounding box center [495, 121] width 36 height 17
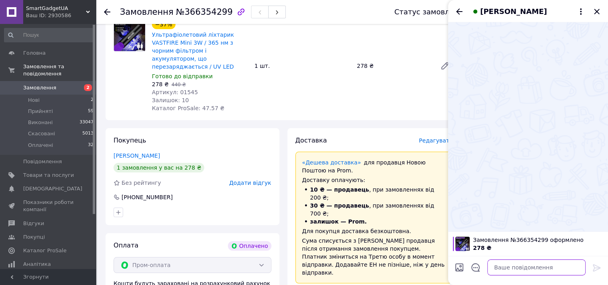
click at [510, 267] on textarea at bounding box center [536, 268] width 98 height 16
paste textarea "Добрий день! Інтернет-магазин "SmartGadgetUa" Ваша ттн: 20451269247829 Відправк…"
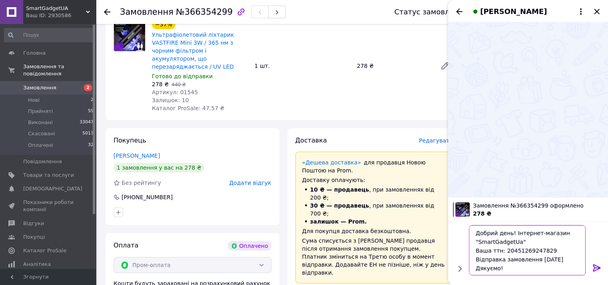
scroll to position [0, 0]
type textarea "Добрий день! Інтернет-магазин "SmartGadgetUa" Ваша ттн: 20451269247829 Відправк…"
click at [597, 267] on icon at bounding box center [597, 268] width 10 height 10
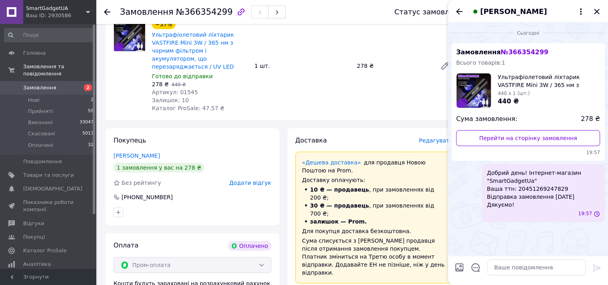
scroll to position [0, 0]
click at [595, 10] on icon "Закрити" at bounding box center [596, 11] width 5 height 5
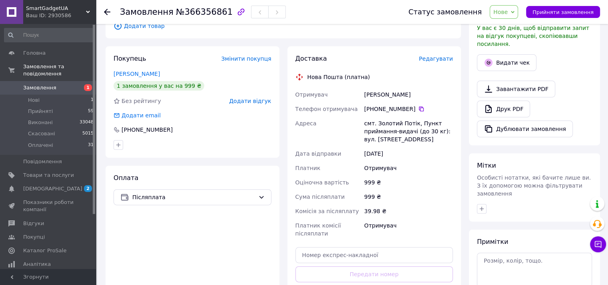
scroll to position [280, 0]
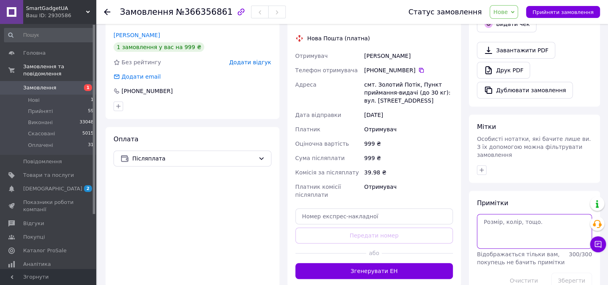
click at [508, 225] on textarea at bounding box center [534, 231] width 115 height 34
paste textarea "Добрий день! Інтернет-магазин "SmartGadgetUa" Ваша ттн: 20451269247829 Відправк…"
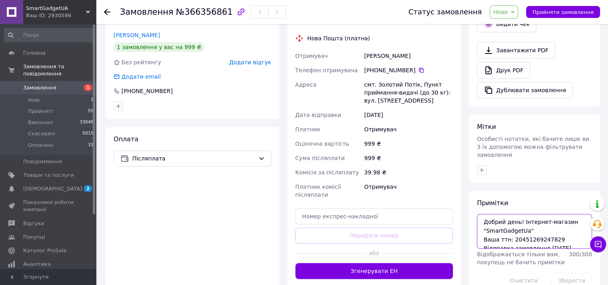
scroll to position [12, 0]
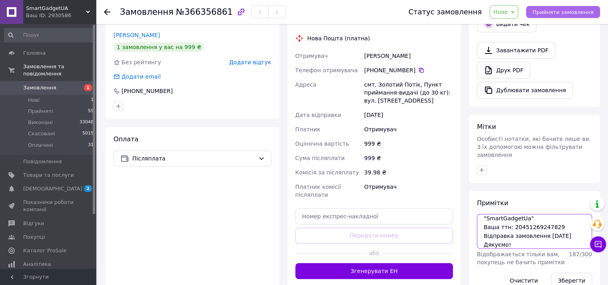
type textarea "Добрий день! Інтернет-магазин "SmartGadgetUa" Ваша ттн: 20451269247829 Відправк…"
click at [560, 9] on span "Прийняти замовлення" at bounding box center [562, 12] width 61 height 6
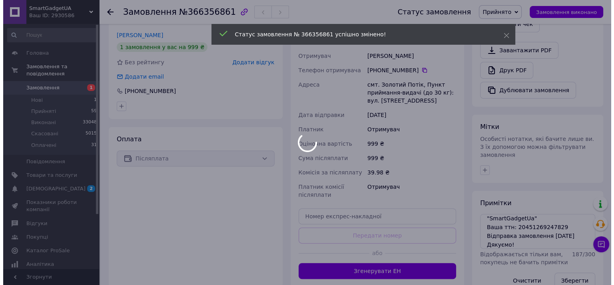
scroll to position [186, 0]
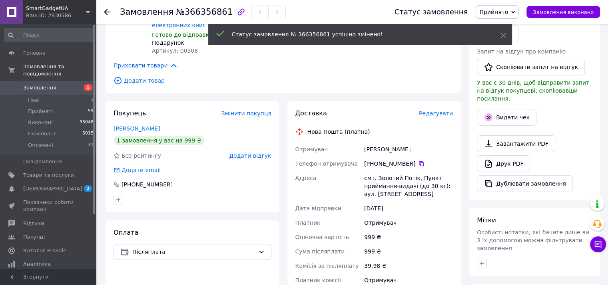
click at [437, 110] on span "Редагувати" at bounding box center [436, 113] width 34 height 6
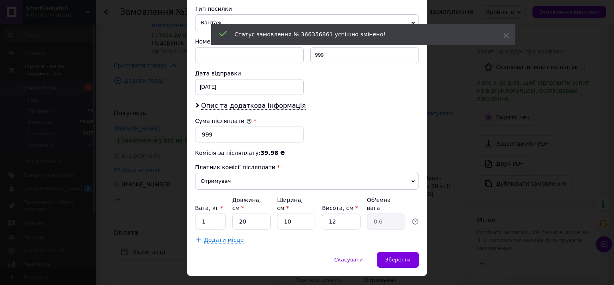
scroll to position [322, 0]
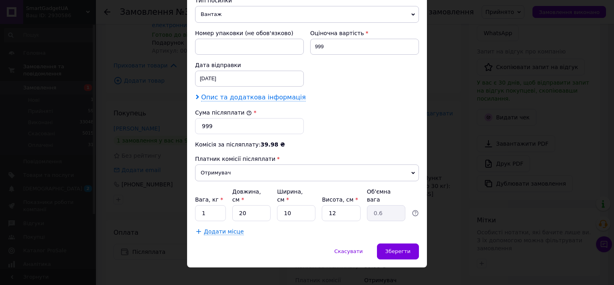
click at [231, 96] on span "Опис та додаткова інформація" at bounding box center [253, 98] width 105 height 8
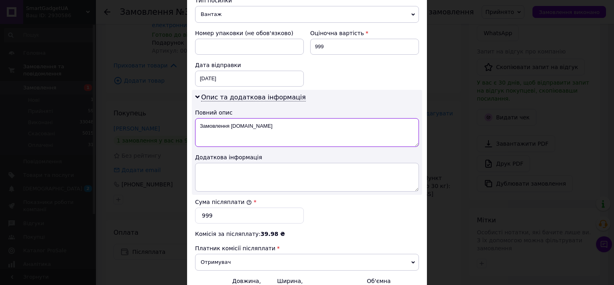
click at [232, 127] on textarea "Замовлення Prom.ua" at bounding box center [307, 132] width 224 height 29
click at [231, 127] on textarea "Замовлення Prom.ua" at bounding box center [307, 132] width 224 height 29
click at [230, 130] on textarea "Замовлення Prom.ua" at bounding box center [307, 132] width 224 height 29
click at [231, 130] on textarea "Замовлення Prom.ua" at bounding box center [307, 132] width 224 height 29
drag, startPoint x: 262, startPoint y: 127, endPoint x: 195, endPoint y: 127, distance: 67.5
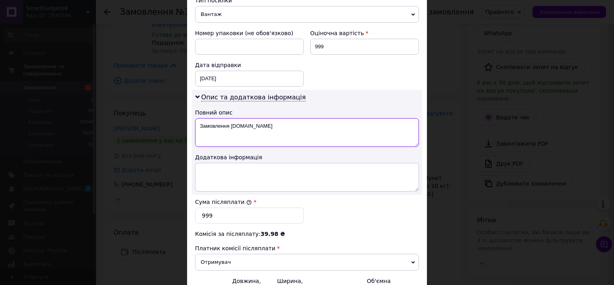
click at [195, 127] on textarea "Замовлення Prom.ua" at bounding box center [307, 132] width 224 height 29
type textarea "к"
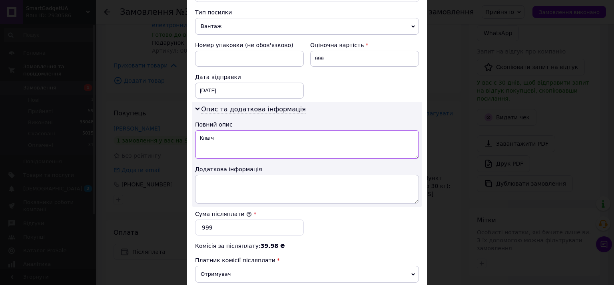
scroll to position [225, 0]
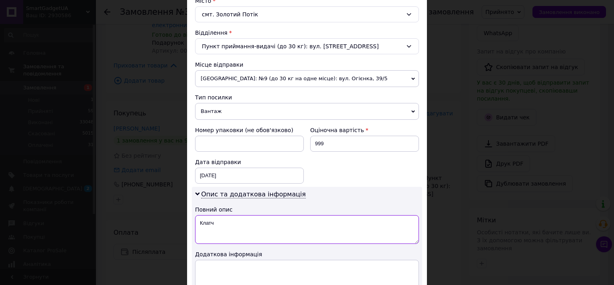
type textarea "Клатч"
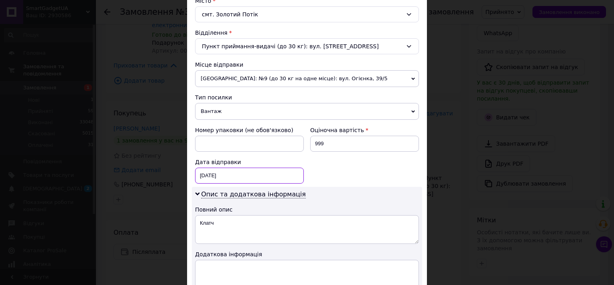
click at [227, 179] on div "12.10.2025 < 2025 > < Октябрь > Пн Вт Ср Чт Пт Сб Вс 29 30 1 2 3 4 5 6 7 8 9 10…" at bounding box center [249, 176] width 109 height 16
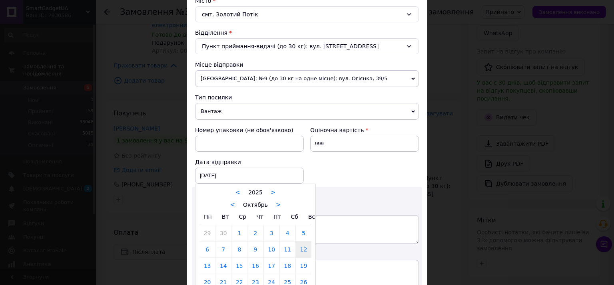
click at [204, 268] on link "13" at bounding box center [207, 266] width 16 height 16
type input "13.10.2025"
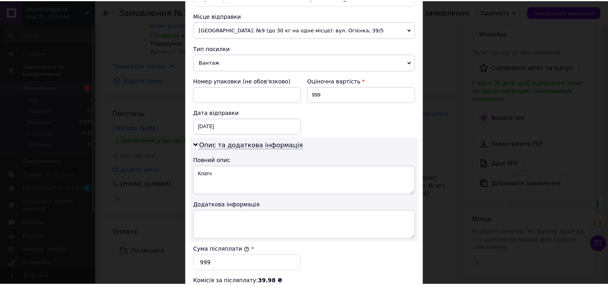
scroll to position [411, 0]
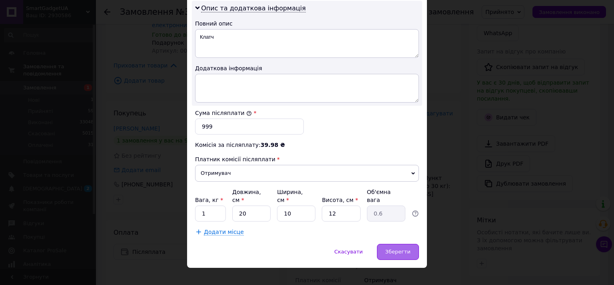
click at [400, 247] on div "Зберегти" at bounding box center [398, 252] width 42 height 16
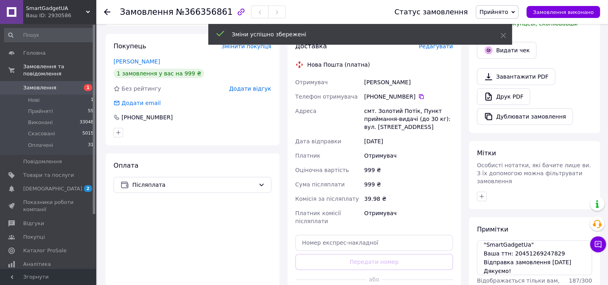
scroll to position [373, 0]
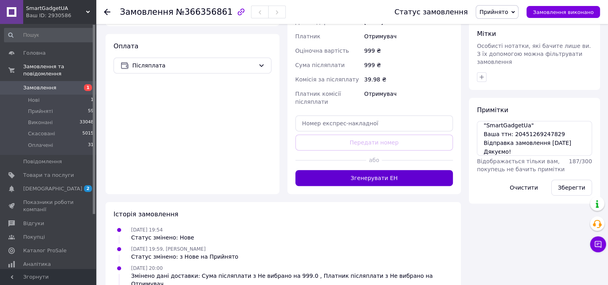
click at [378, 170] on button "Згенерувати ЕН" at bounding box center [374, 178] width 158 height 16
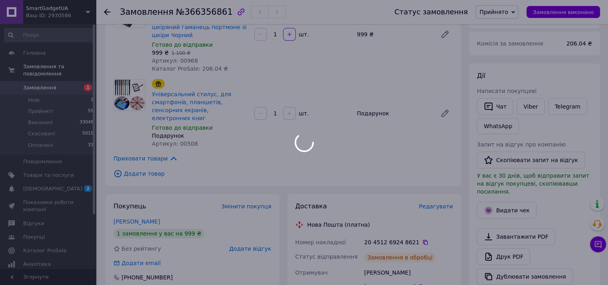
scroll to position [186, 0]
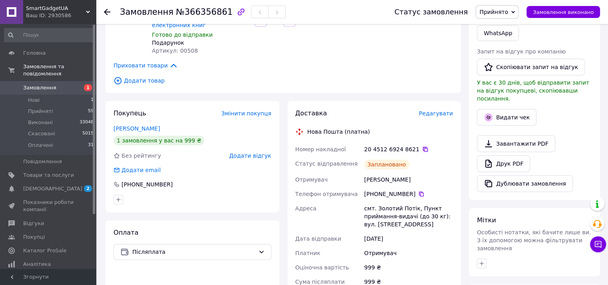
click at [422, 146] on icon at bounding box center [425, 149] width 6 height 6
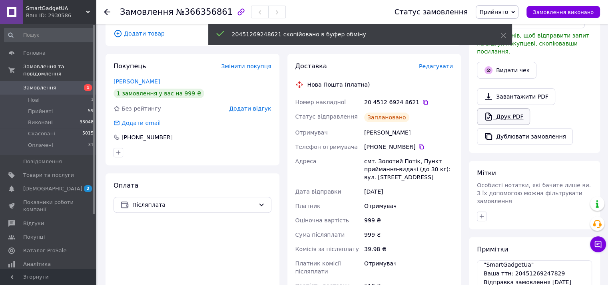
scroll to position [280, 0]
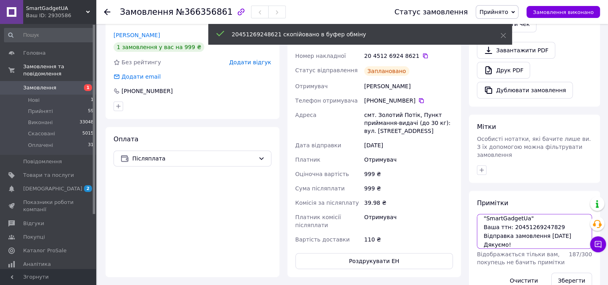
drag, startPoint x: 510, startPoint y: 211, endPoint x: 554, endPoint y: 211, distance: 44.0
click at [554, 214] on textarea "Добрий день! Інтернет-магазин "SmartGadgetUa" Ваша ттн: 20451269247829 Відправк…" at bounding box center [534, 231] width 115 height 34
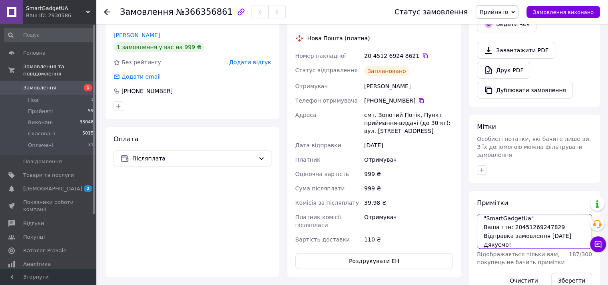
paste textarea "8621"
type textarea "Добрий день! Інтернет-магазин "SmartGadgetUa" Ваша ттн: 20451269248621 Відправк…"
click at [562, 273] on button "Зберегти" at bounding box center [571, 281] width 41 height 16
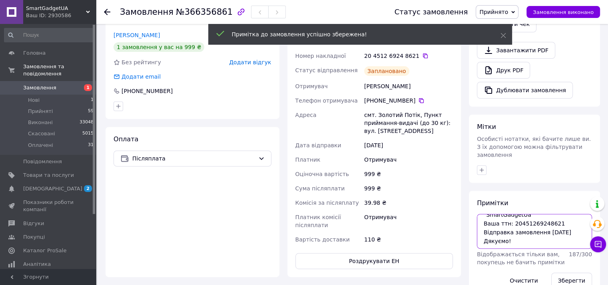
scroll to position [0, 0]
drag, startPoint x: 506, startPoint y: 225, endPoint x: 472, endPoint y: 193, distance: 46.1
click at [472, 193] on div "Примітки Добрий день! Інтернет-магазин "SmartGadgetUa" Ваша ттн: 20451269248621…" at bounding box center [534, 244] width 131 height 106
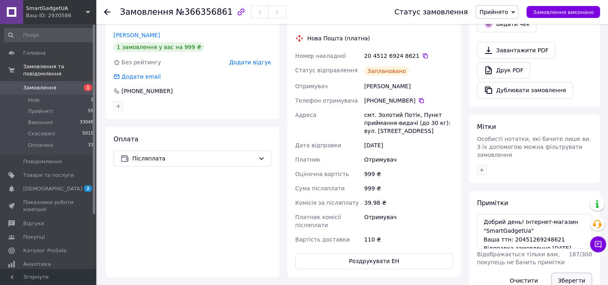
click at [581, 273] on button "Зберегти" at bounding box center [571, 281] width 41 height 16
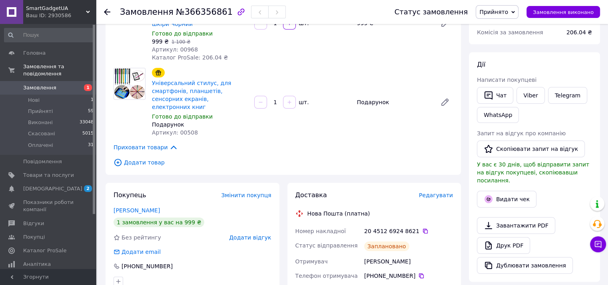
scroll to position [93, 0]
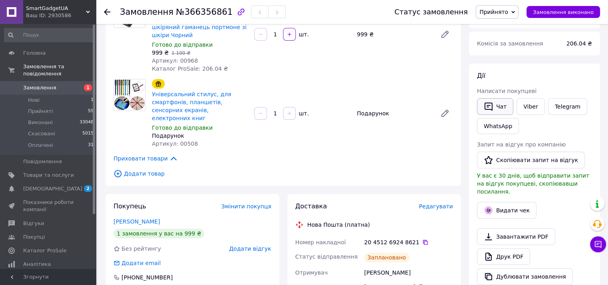
click at [496, 102] on button "Чат" at bounding box center [495, 106] width 36 height 17
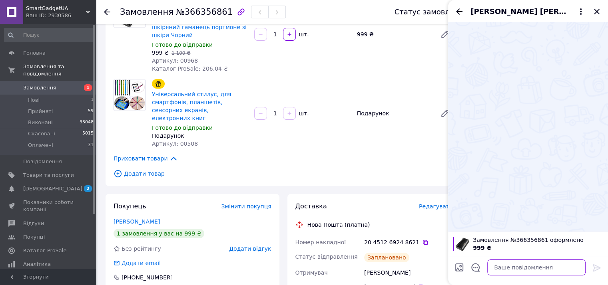
click at [512, 271] on textarea at bounding box center [536, 268] width 98 height 16
paste textarea "Добрий день! Інтернет-магазин "SmartGadgetUa" Ваша ттн: 20451269248621 Відправк…"
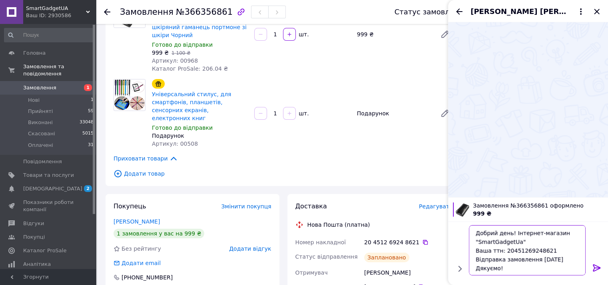
scroll to position [0, 0]
type textarea "Добрий день! Інтернет-магазин "SmartGadgetUa" Ваша ттн: 20451269248621 Відправк…"
click at [599, 272] on icon at bounding box center [597, 268] width 10 height 10
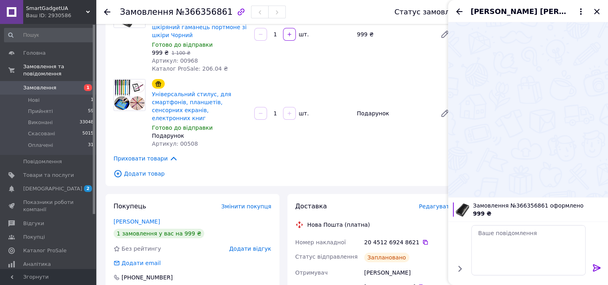
scroll to position [0, 0]
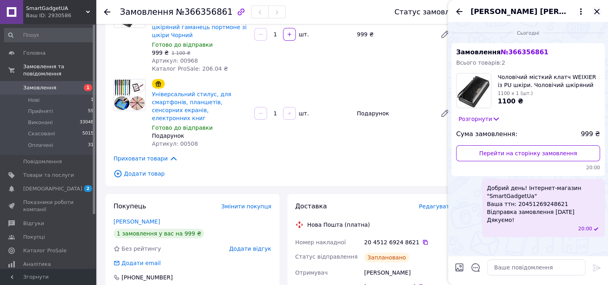
click at [593, 9] on icon "Закрити" at bounding box center [597, 12] width 10 height 10
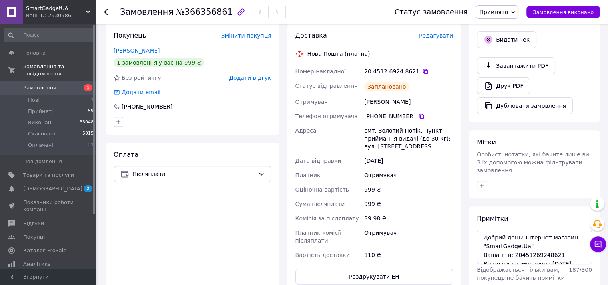
scroll to position [186, 0]
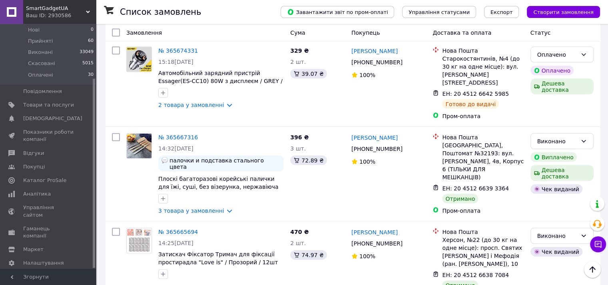
scroll to position [7751, 0]
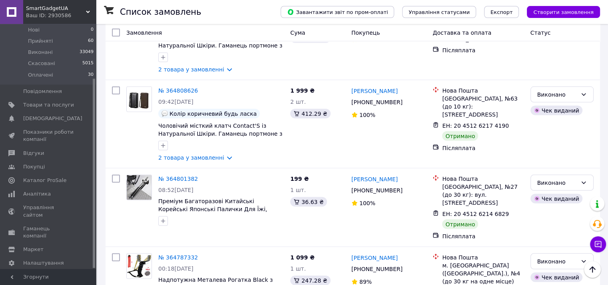
scroll to position [7669, 0]
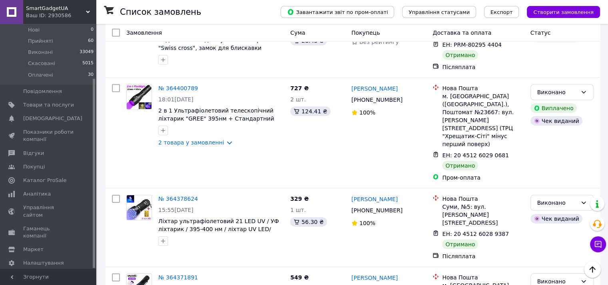
scroll to position [2424, 0]
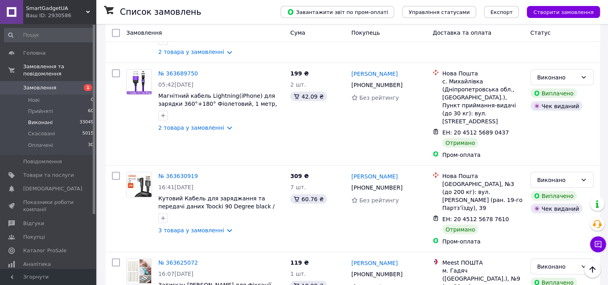
scroll to position [7415, 0]
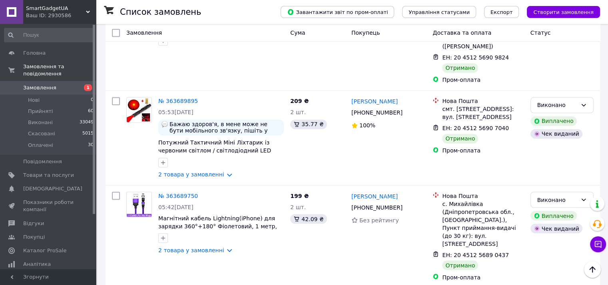
click at [29, 84] on span "Замовлення" at bounding box center [39, 87] width 33 height 7
drag, startPoint x: 35, startPoint y: 52, endPoint x: 40, endPoint y: 46, distance: 8.0
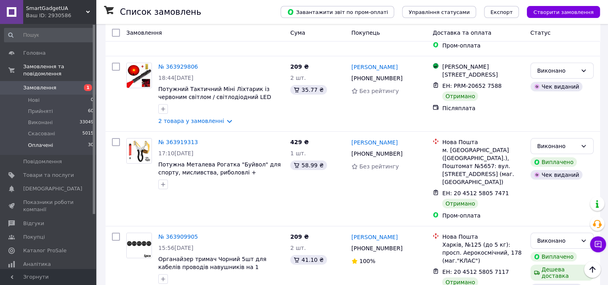
scroll to position [6109, 0]
click at [50, 84] on span "Замовлення" at bounding box center [39, 87] width 33 height 7
click at [40, 108] on span "Прийняті" at bounding box center [40, 111] width 25 height 7
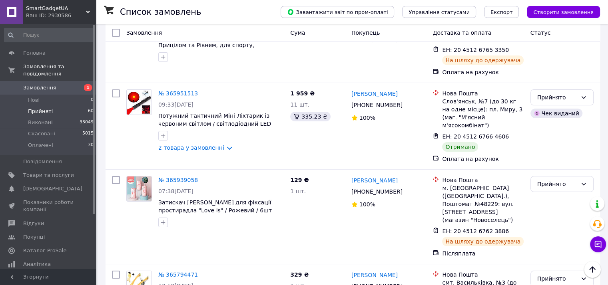
scroll to position [3146, 0]
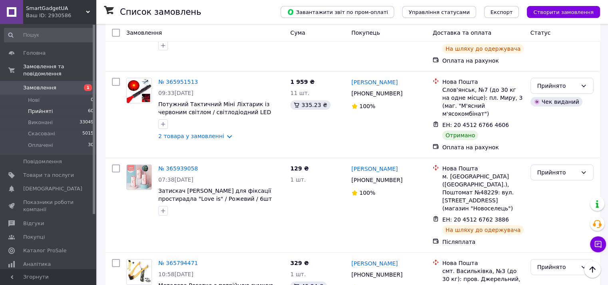
click at [551, 124] on li "Виконано" at bounding box center [561, 127] width 62 height 14
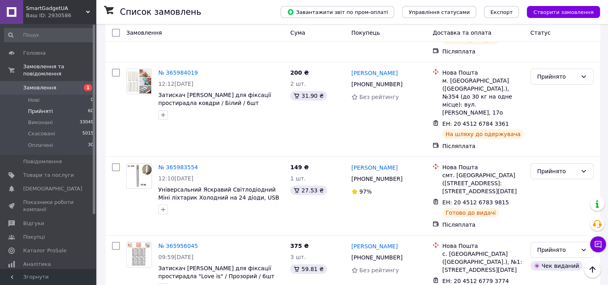
scroll to position [2818, 0]
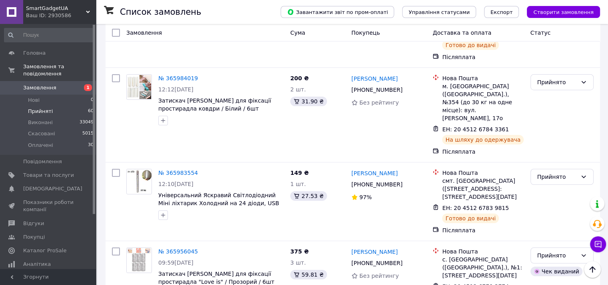
click at [553, 151] on li "Виконано" at bounding box center [561, 154] width 62 height 14
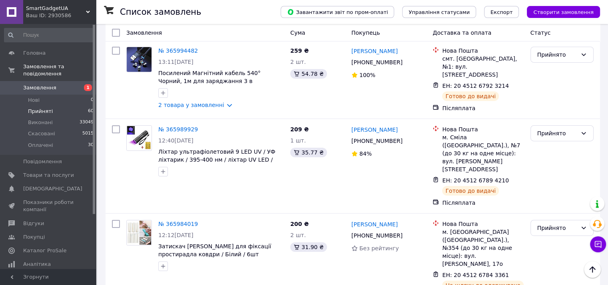
scroll to position [2666, 0]
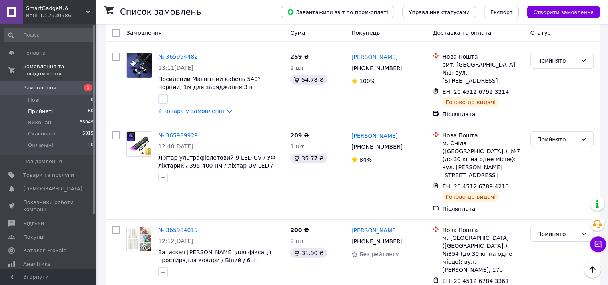
click at [551, 155] on li "Виконано" at bounding box center [561, 156] width 62 height 14
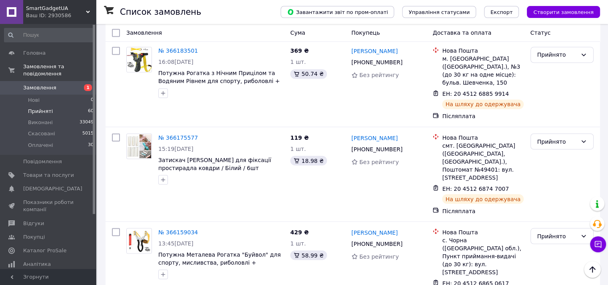
scroll to position [1394, 0]
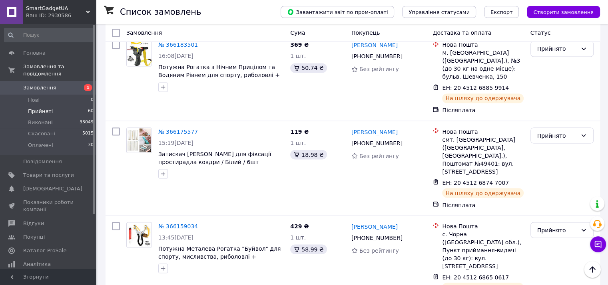
click at [558, 193] on li "Виконано" at bounding box center [561, 194] width 62 height 14
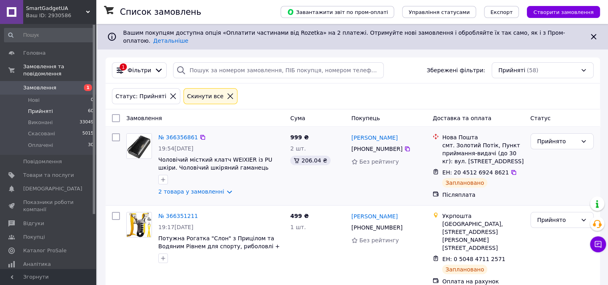
scroll to position [93, 0]
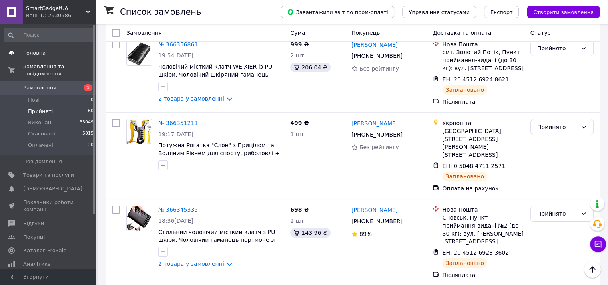
drag, startPoint x: 41, startPoint y: 52, endPoint x: 66, endPoint y: 32, distance: 31.9
drag, startPoint x: 48, startPoint y: 259, endPoint x: 59, endPoint y: 233, distance: 28.5
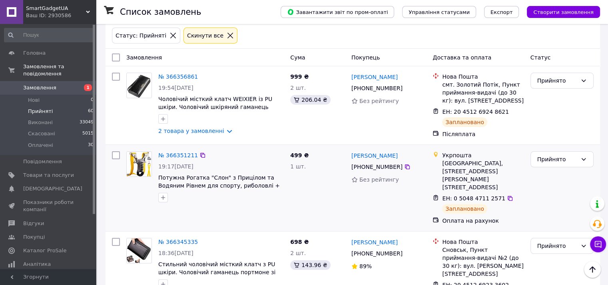
scroll to position [0, 0]
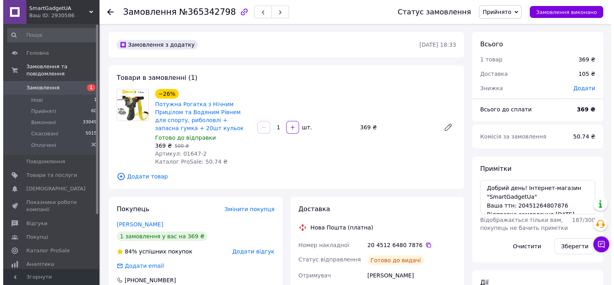
scroll to position [93, 0]
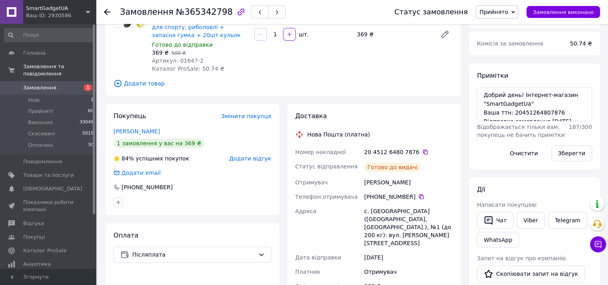
click at [273, 160] on div "Покупець Змінити покупця [PERSON_NAME] 1 замовлення у вас на 369 ₴ 84% успішних…" at bounding box center [193, 159] width 174 height 111
click at [265, 160] on span "Додати відгук" at bounding box center [250, 158] width 42 height 6
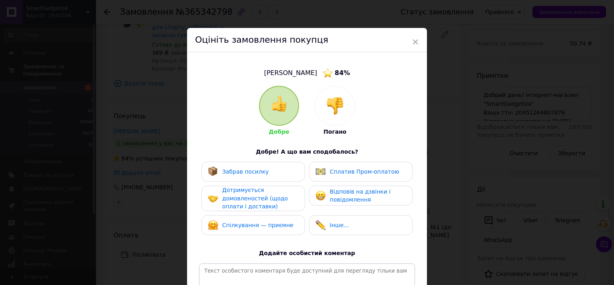
click at [323, 106] on div at bounding box center [334, 105] width 39 height 39
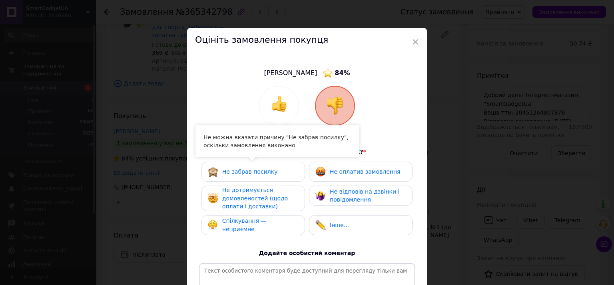
click at [254, 199] on span "Не дотримується домовленостей (щодо оплати і доставки)" at bounding box center [255, 198] width 66 height 23
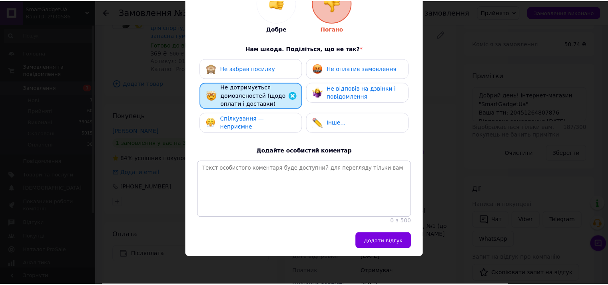
scroll to position [111, 0]
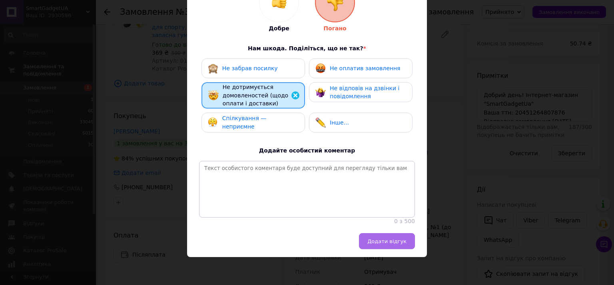
click at [372, 243] on span "Додати відгук" at bounding box center [386, 242] width 39 height 6
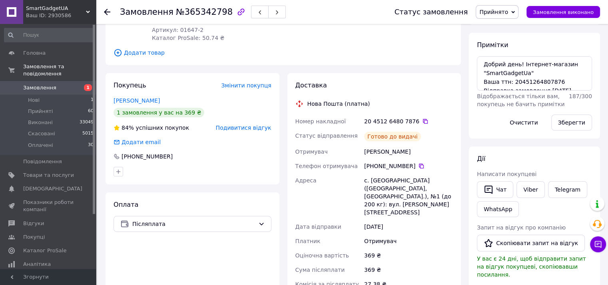
scroll to position [186, 0]
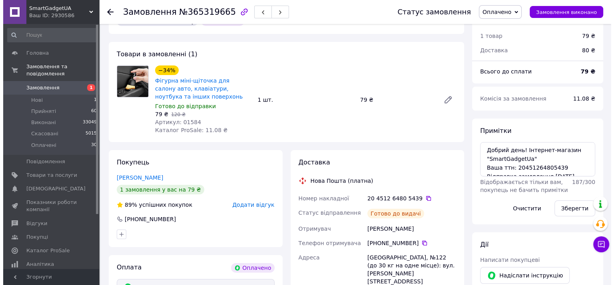
scroll to position [93, 0]
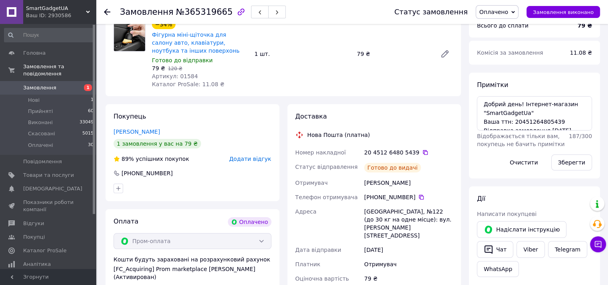
click at [264, 159] on span "Додати відгук" at bounding box center [250, 159] width 42 height 6
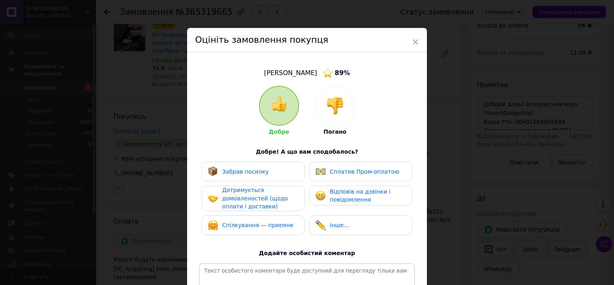
click at [338, 114] on img at bounding box center [335, 106] width 18 height 18
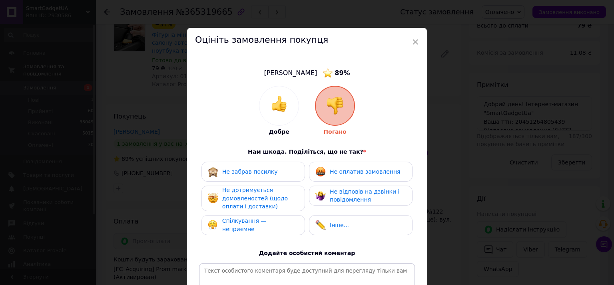
click at [269, 205] on div "Не дотримується домовленостей (щодо оплати і доставки)" at bounding box center [260, 198] width 76 height 25
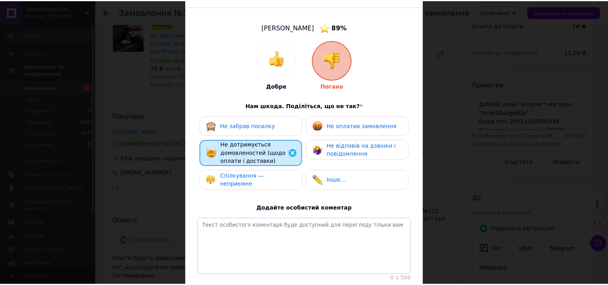
scroll to position [111, 0]
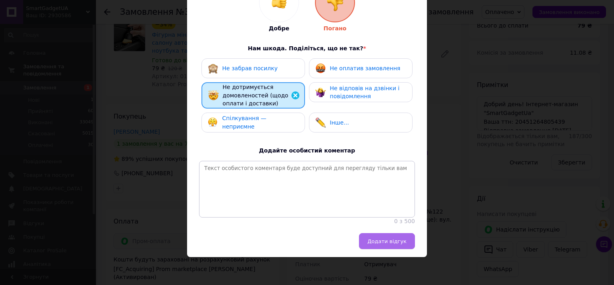
click at [369, 243] on button "Додати відгук" at bounding box center [387, 241] width 56 height 16
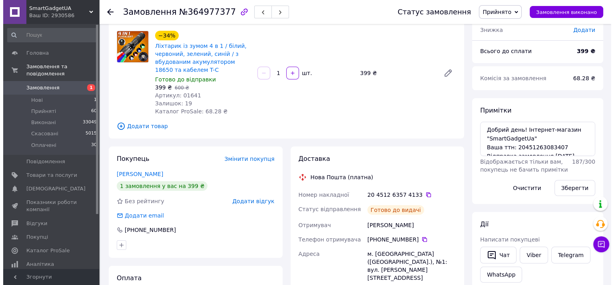
scroll to position [93, 0]
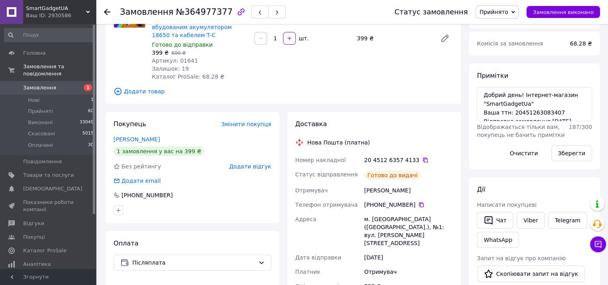
click at [248, 169] on span "Додати відгук" at bounding box center [250, 166] width 42 height 6
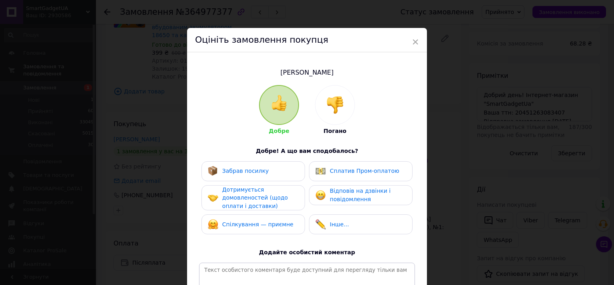
click at [344, 98] on div at bounding box center [334, 105] width 39 height 39
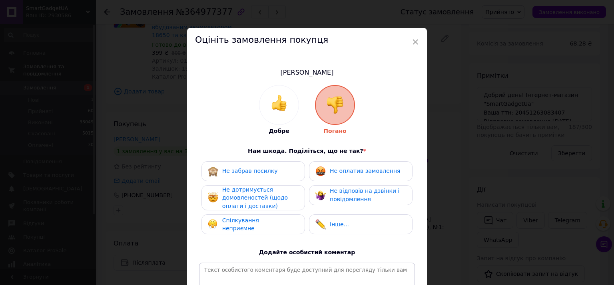
click at [243, 197] on span "Не дотримується домовленостей (щодо оплати і доставки)" at bounding box center [255, 198] width 66 height 23
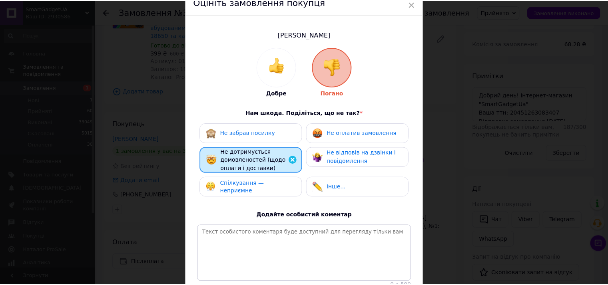
scroll to position [110, 0]
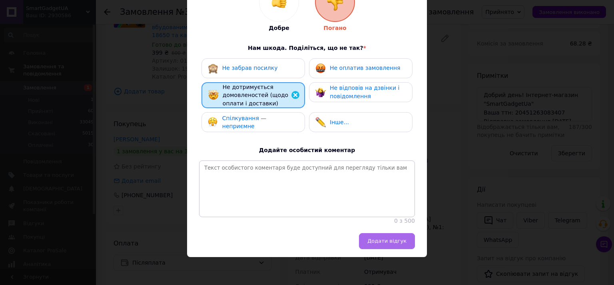
click at [370, 238] on button "Додати відгук" at bounding box center [387, 241] width 56 height 16
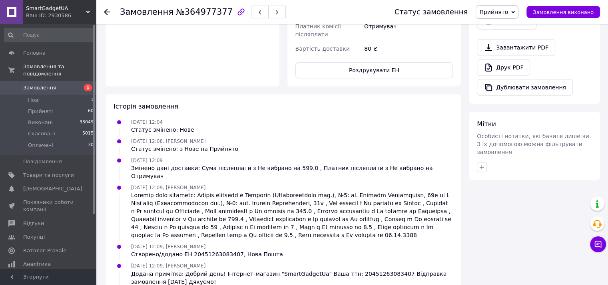
scroll to position [197, 0]
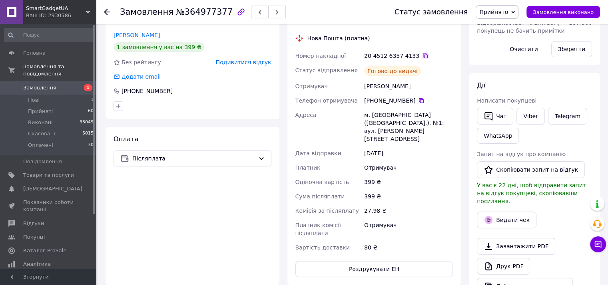
click at [422, 56] on icon at bounding box center [425, 56] width 6 height 6
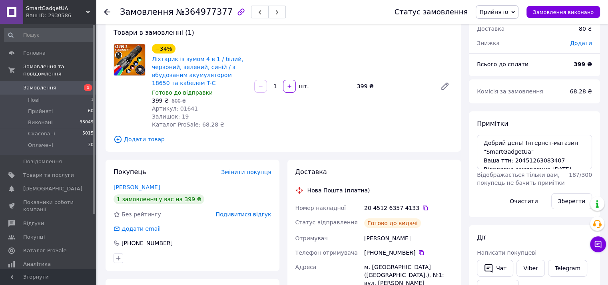
scroll to position [0, 0]
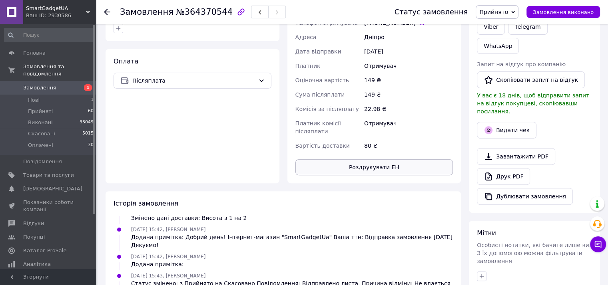
scroll to position [260, 0]
click at [373, 167] on button "Роздрукувати ЕН" at bounding box center [374, 167] width 158 height 16
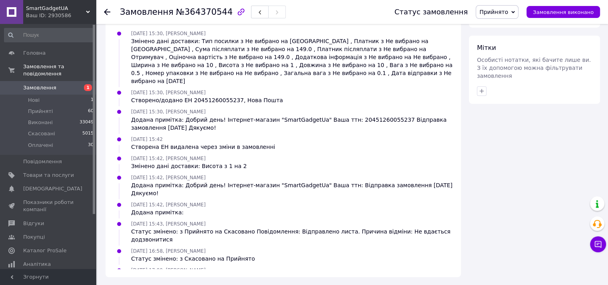
scroll to position [13, 0]
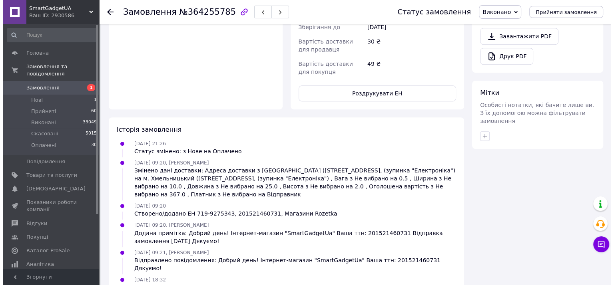
scroll to position [229, 0]
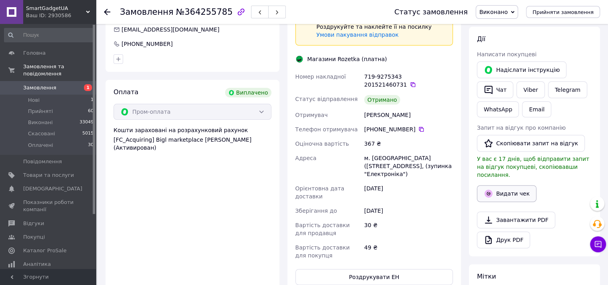
click at [512, 185] on button "Видати чек" at bounding box center [507, 193] width 60 height 17
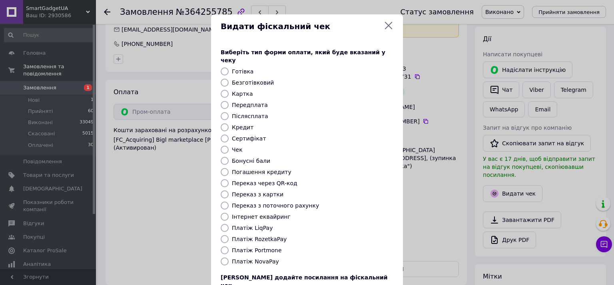
click at [224, 79] on input "Безготівковий" at bounding box center [225, 83] width 8 height 8
radio input "true"
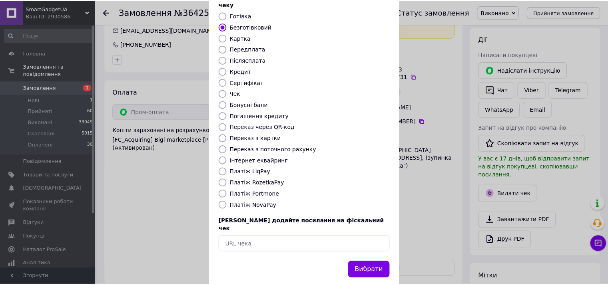
scroll to position [58, 0]
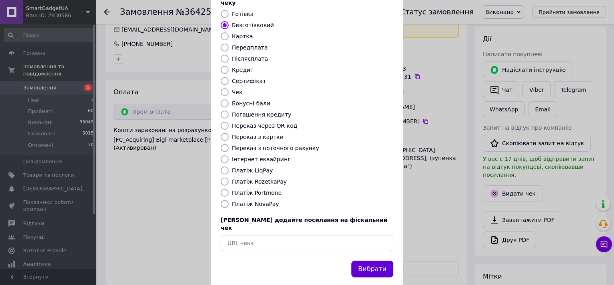
click at [379, 261] on button "Вибрати" at bounding box center [372, 269] width 42 height 17
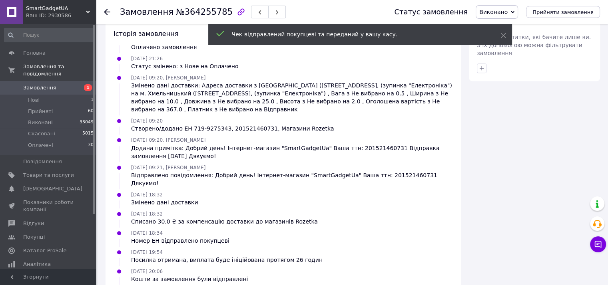
scroll to position [0, 0]
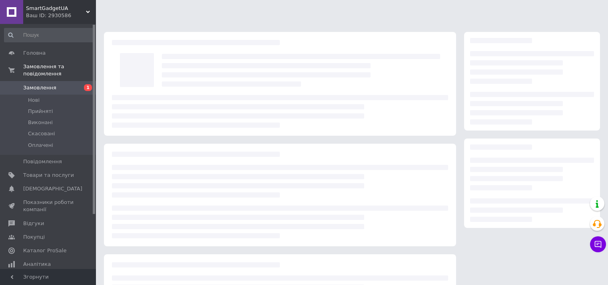
scroll to position [80, 0]
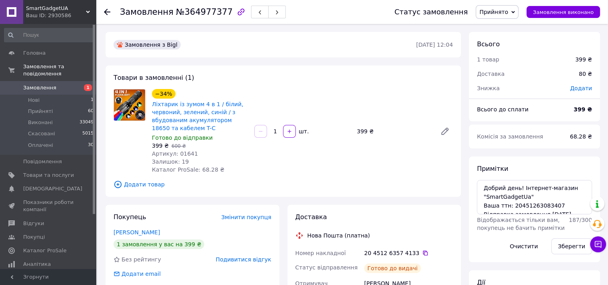
scroll to position [119, 0]
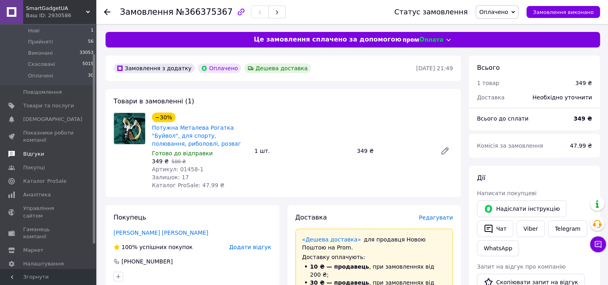
scroll to position [70, 0]
drag, startPoint x: 35, startPoint y: 185, endPoint x: 85, endPoint y: 128, distance: 75.3
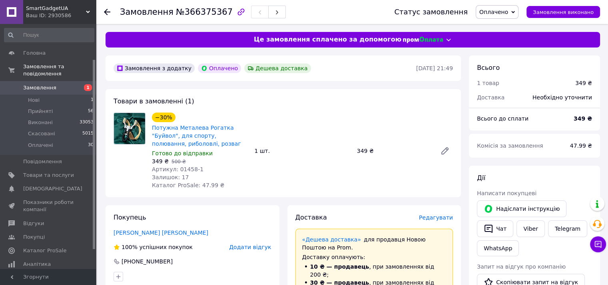
scroll to position [0, 0]
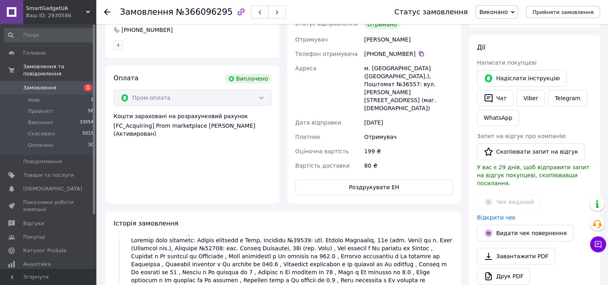
scroll to position [93, 0]
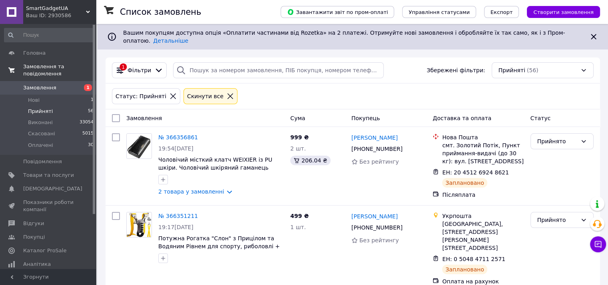
click at [38, 70] on span "Замовлення та повідомлення" at bounding box center [59, 70] width 73 height 14
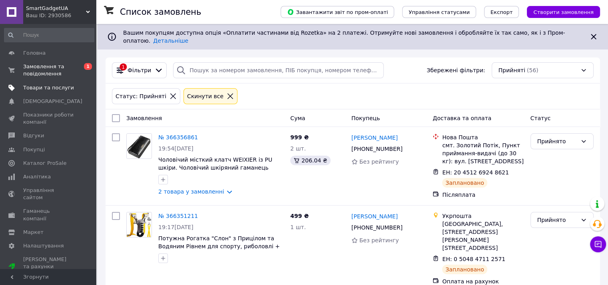
scroll to position [93, 0]
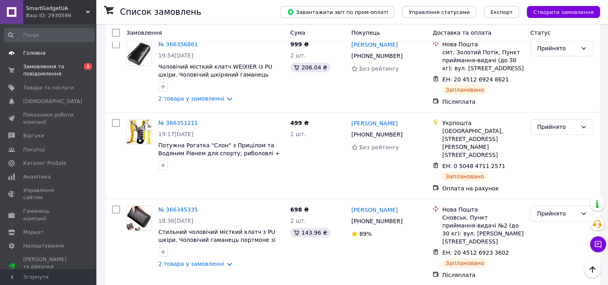
click at [24, 51] on span "Головна" at bounding box center [34, 53] width 22 height 7
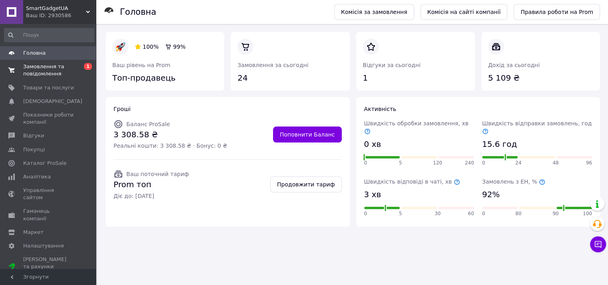
click at [38, 69] on span "Замовлення та повідомлення" at bounding box center [48, 70] width 51 height 14
